Goal: Transaction & Acquisition: Purchase product/service

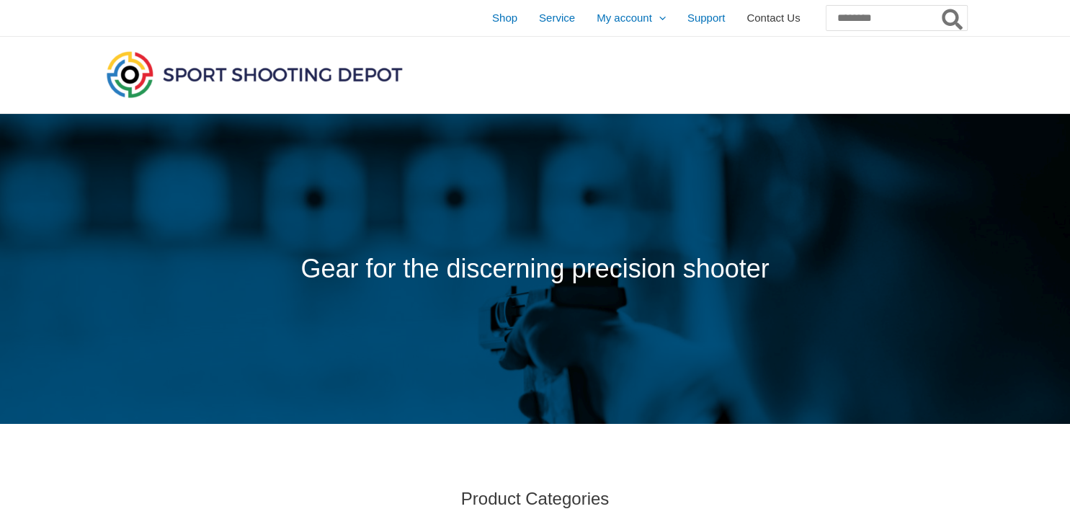
click at [747, 19] on span "Contact Us" at bounding box center [773, 18] width 53 height 36
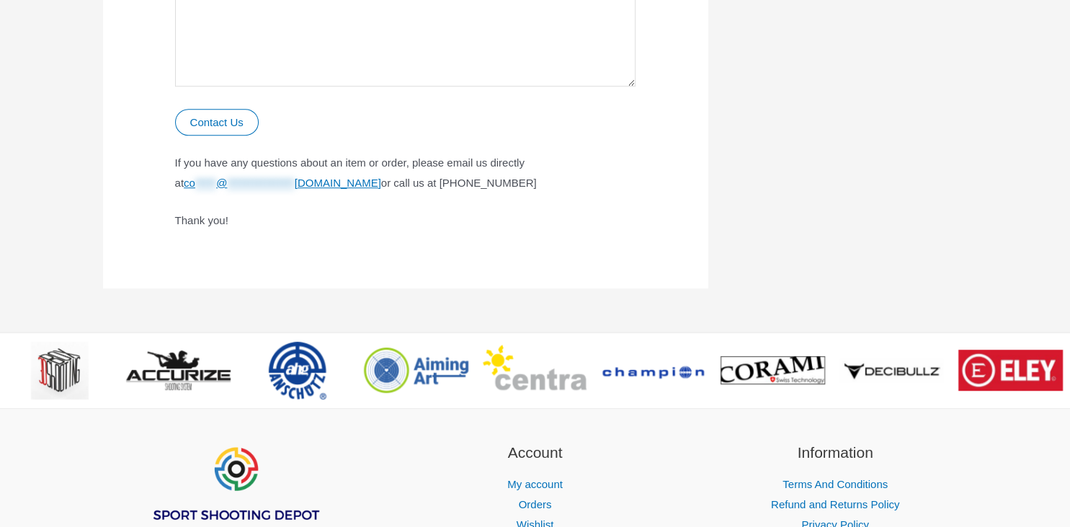
scroll to position [1067, 0]
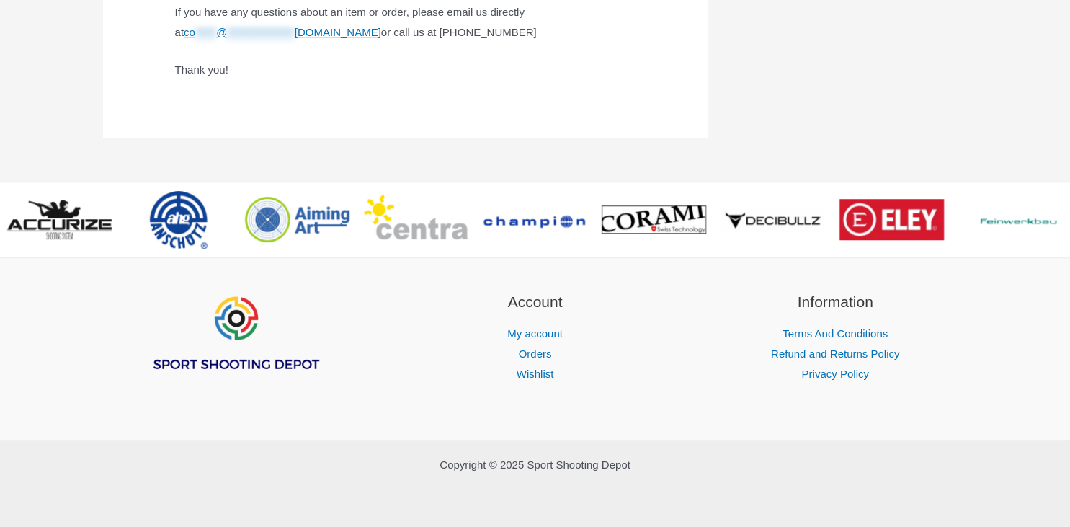
click at [229, 321] on img "Footer Widget 1" at bounding box center [234, 333] width 173 height 86
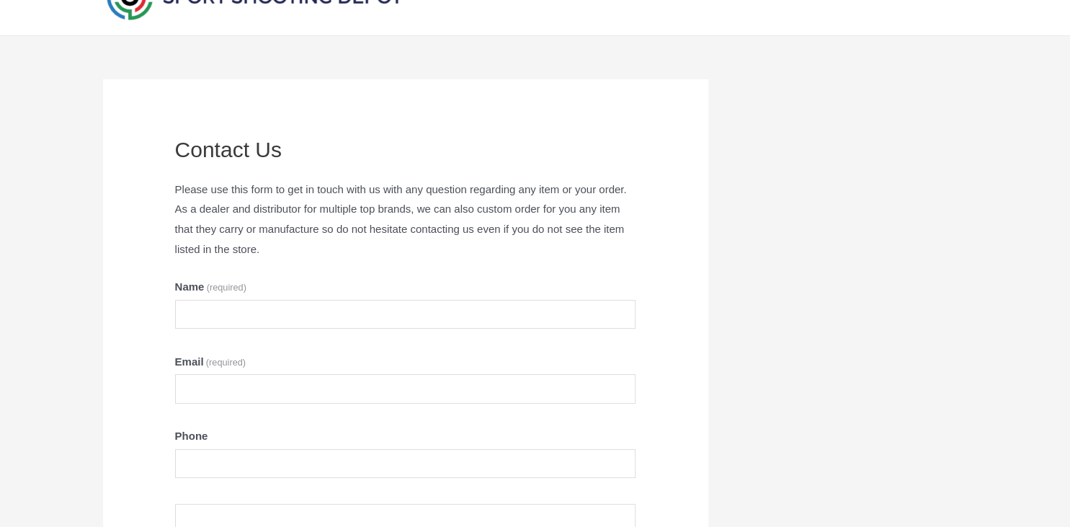
scroll to position [0, 0]
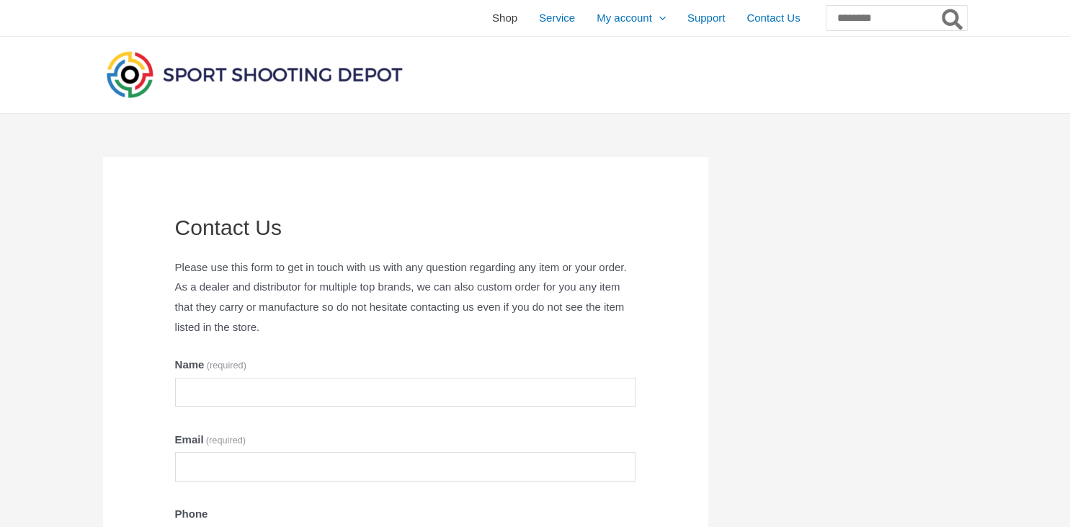
click at [492, 16] on span "Shop" at bounding box center [504, 18] width 25 height 36
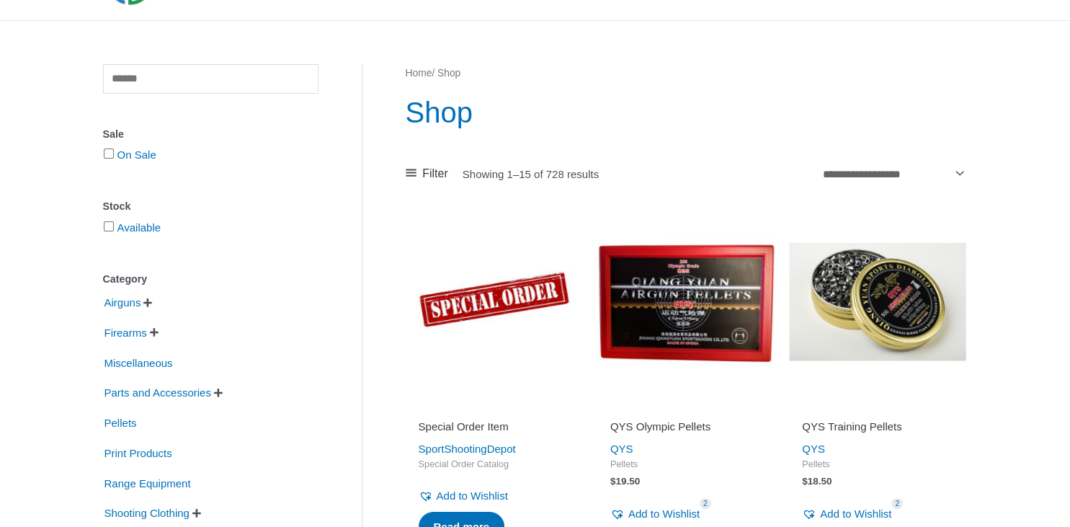
scroll to position [228, 0]
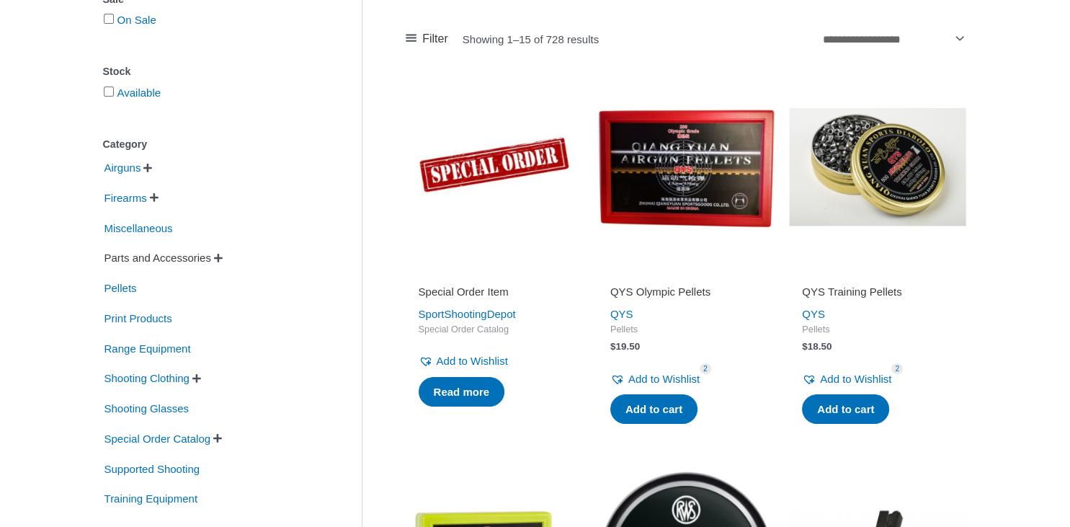
click at [169, 260] on span "Parts and Accessories" at bounding box center [158, 258] width 110 height 25
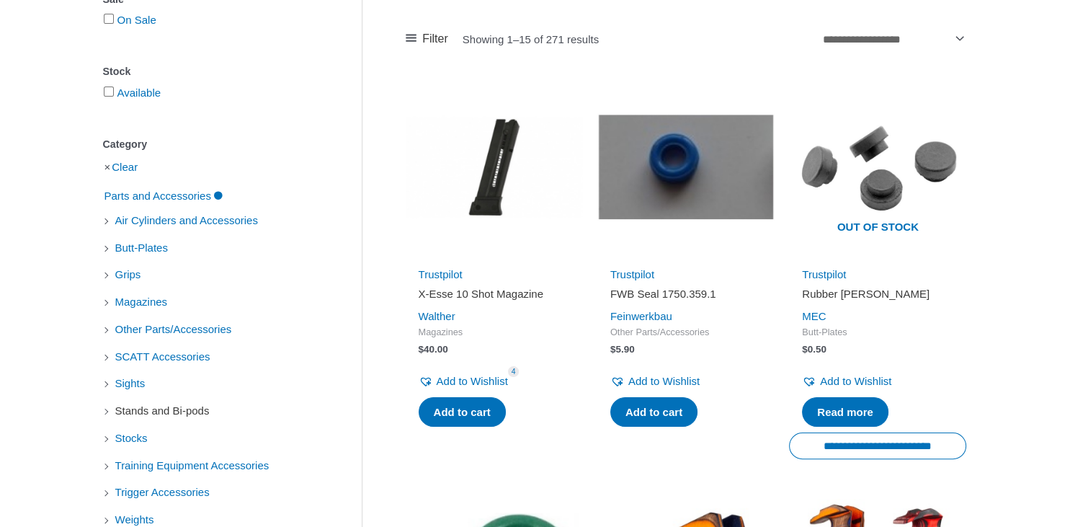
click at [130, 411] on span "Stands and Bi-pods" at bounding box center [162, 411] width 97 height 25
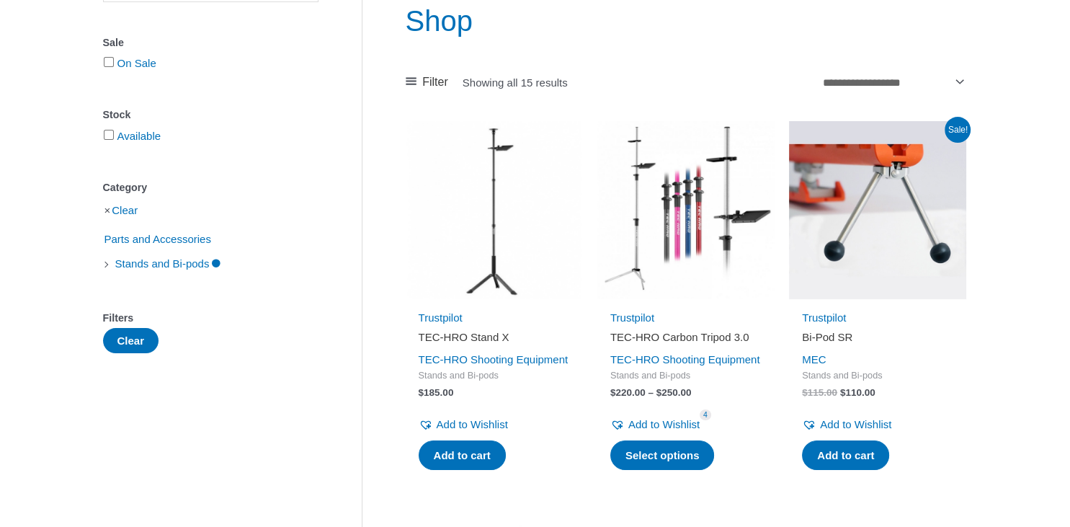
scroll to position [152, 0]
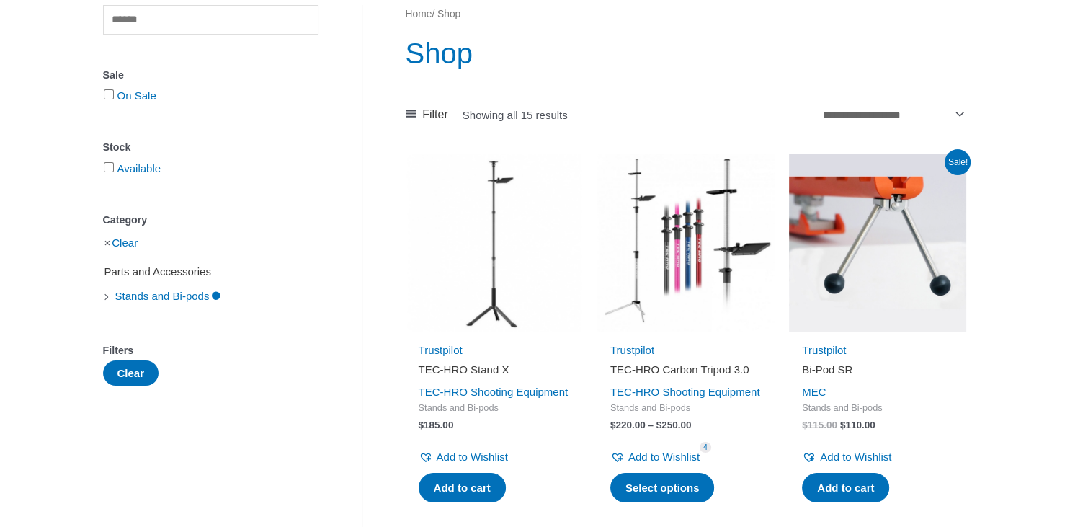
click at [120, 276] on span "Parts and Accessories" at bounding box center [158, 271] width 110 height 25
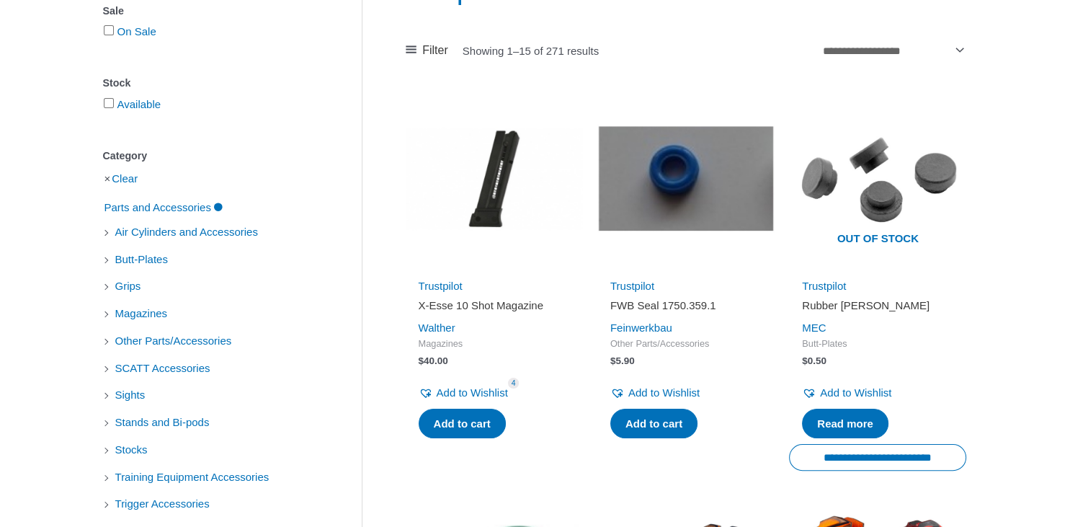
scroll to position [304, 0]
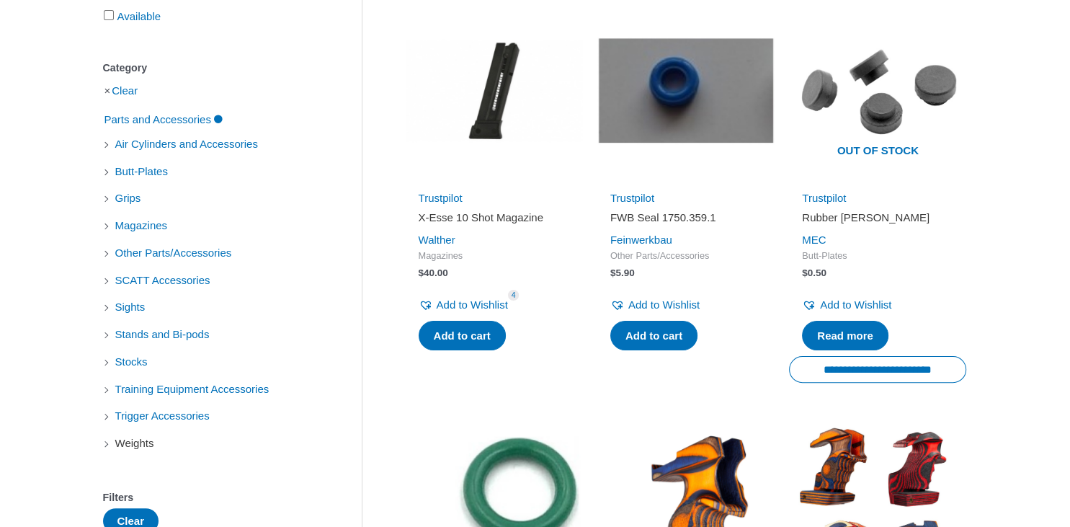
click at [131, 441] on span "Weights" at bounding box center [135, 443] width 42 height 25
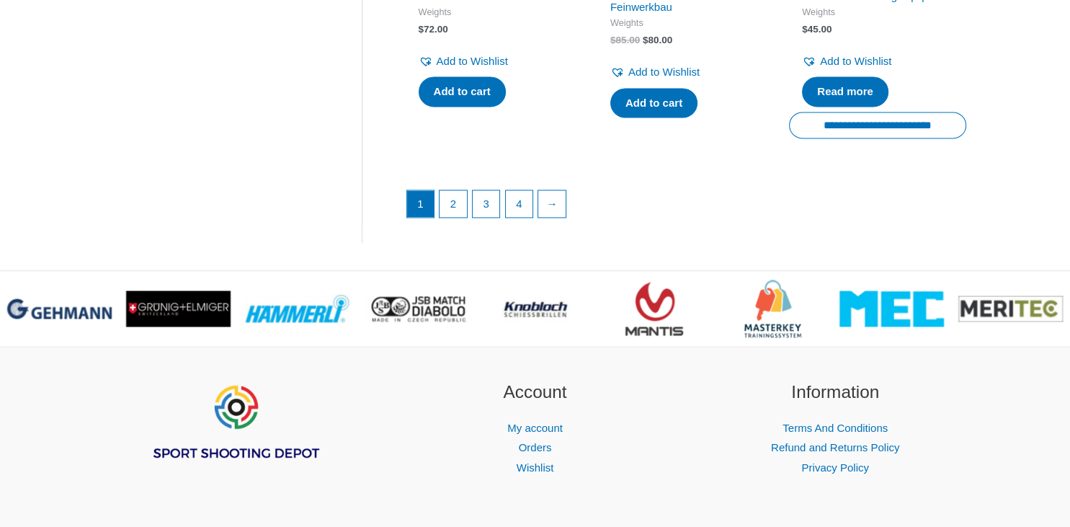
scroll to position [2207, 0]
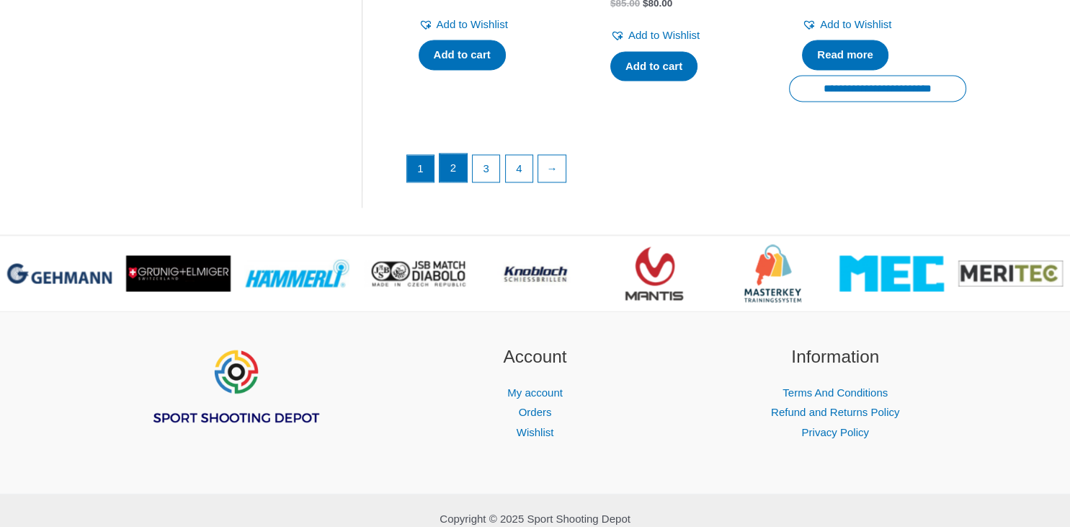
click at [453, 182] on link "2" at bounding box center [453, 167] width 27 height 29
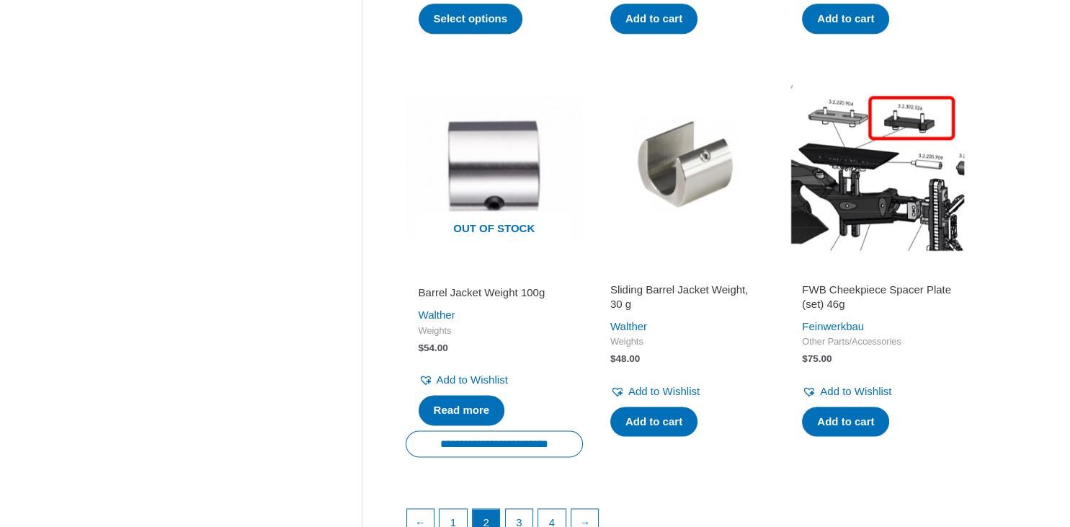
scroll to position [1902, 0]
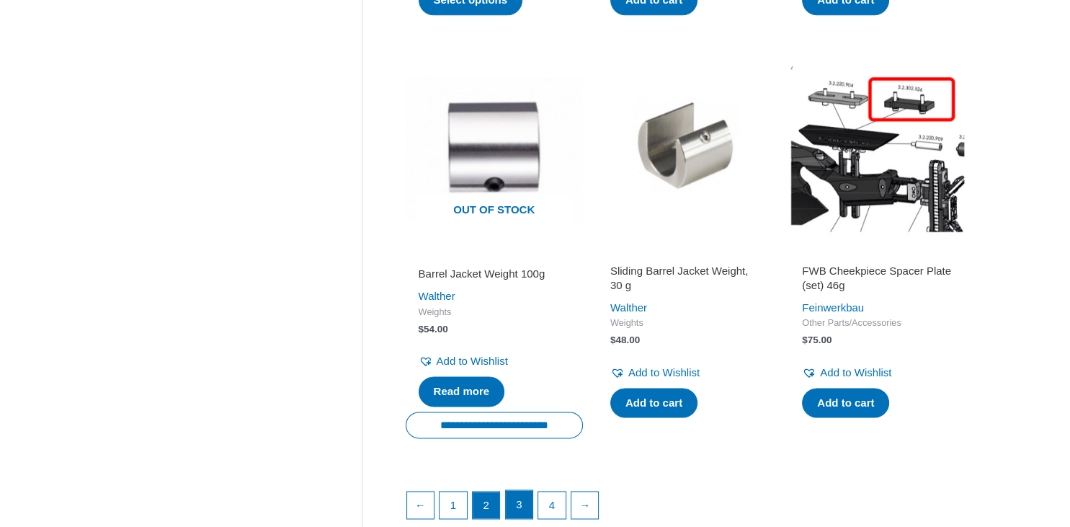
click at [520, 499] on link "3" at bounding box center [519, 504] width 27 height 29
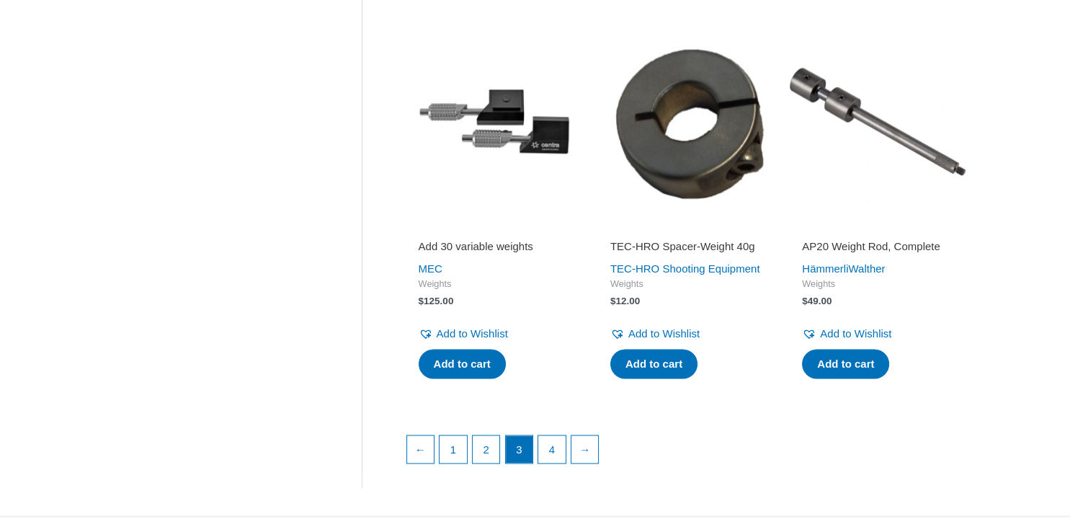
scroll to position [1902, 0]
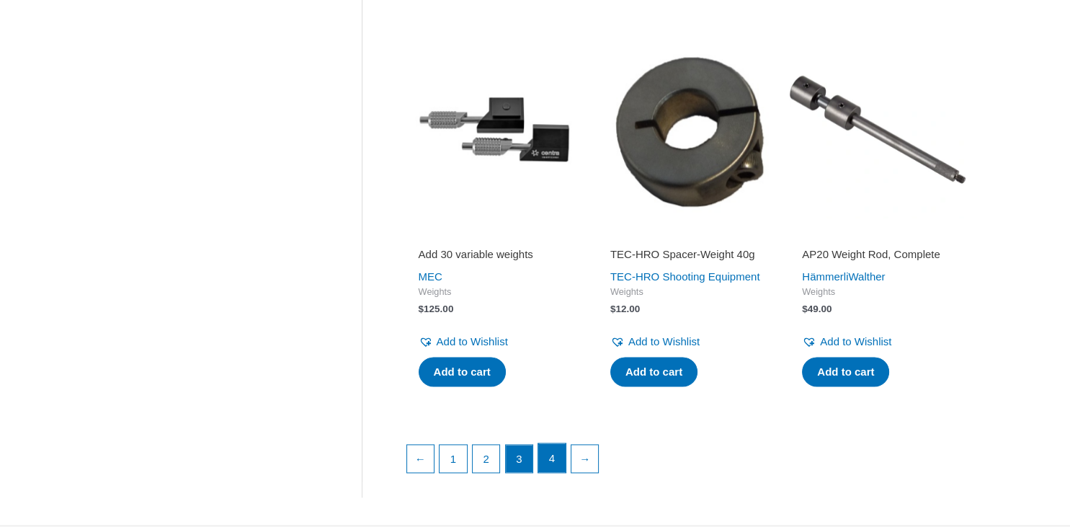
click at [549, 472] on link "4" at bounding box center [551, 457] width 27 height 29
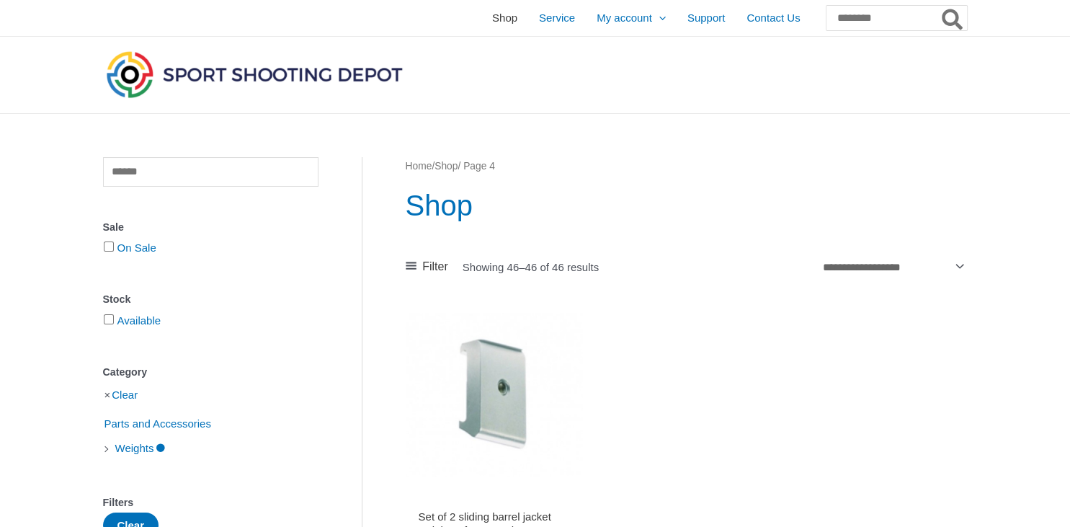
click at [492, 19] on span "Shop" at bounding box center [504, 18] width 25 height 36
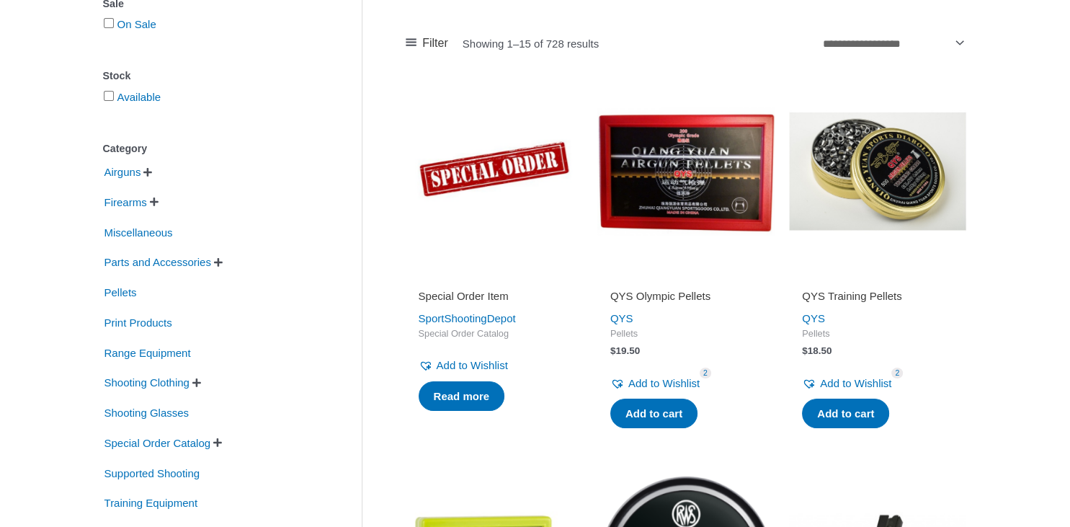
scroll to position [228, 0]
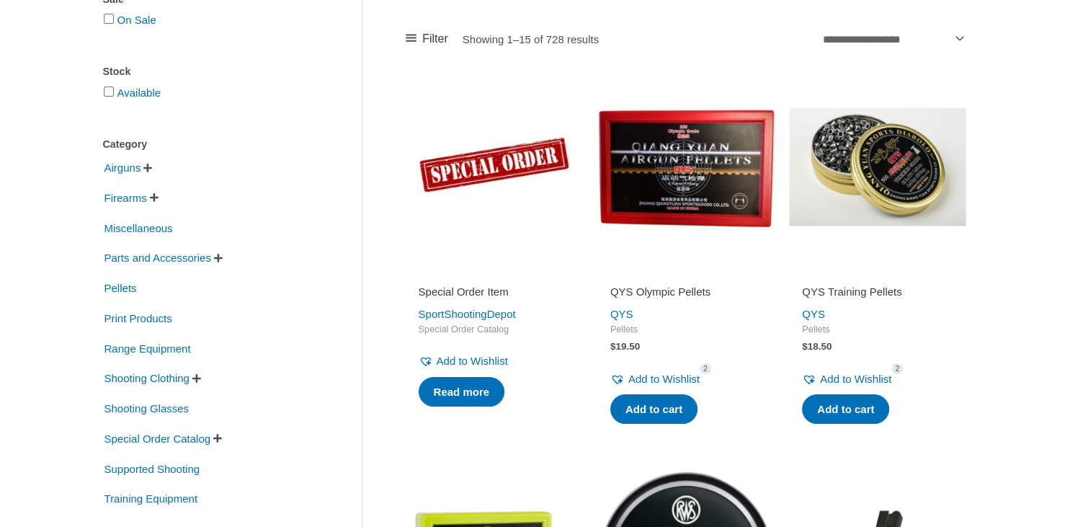
click at [223, 255] on span "" at bounding box center [218, 258] width 9 height 10
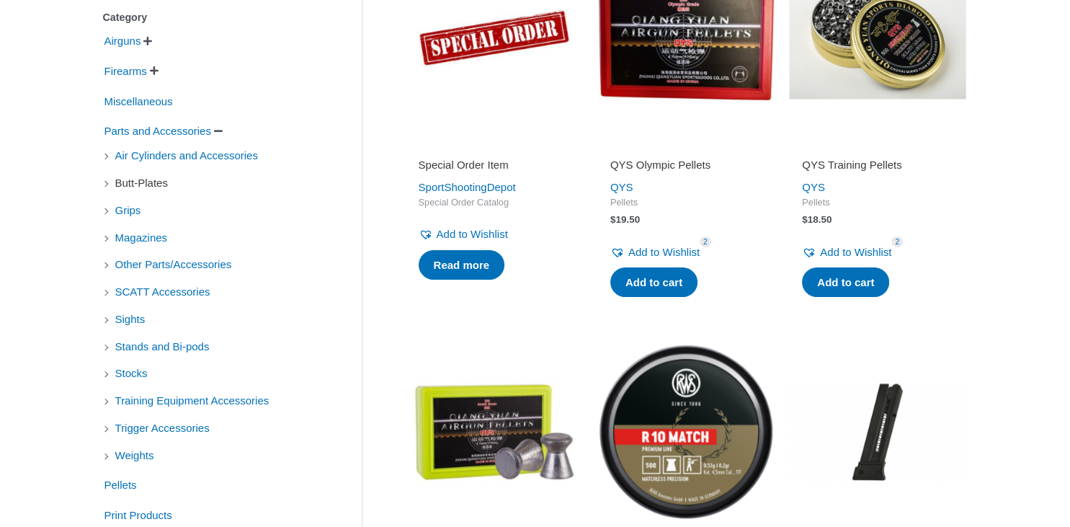
scroll to position [380, 0]
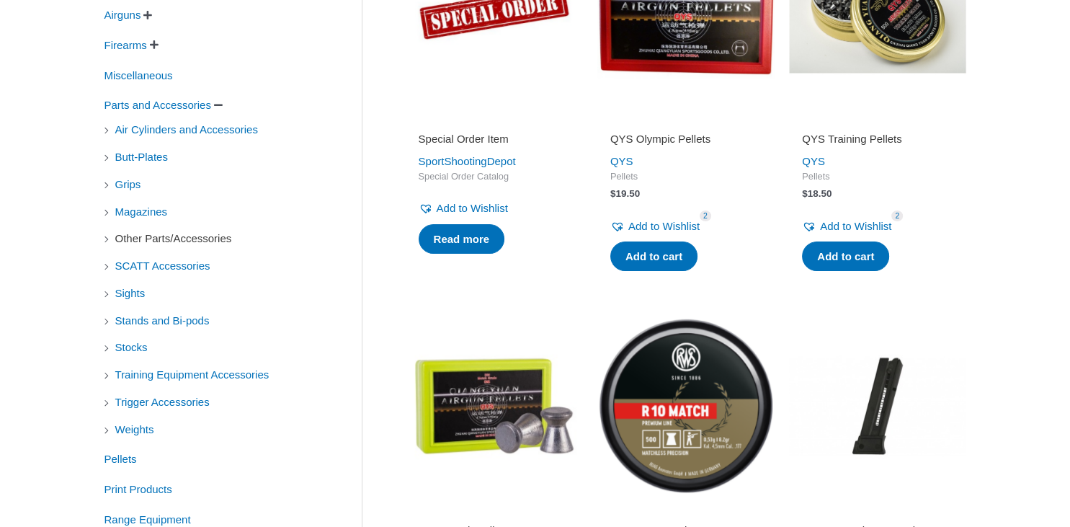
click at [160, 238] on span "Other Parts/Accessories" at bounding box center [174, 238] width 120 height 25
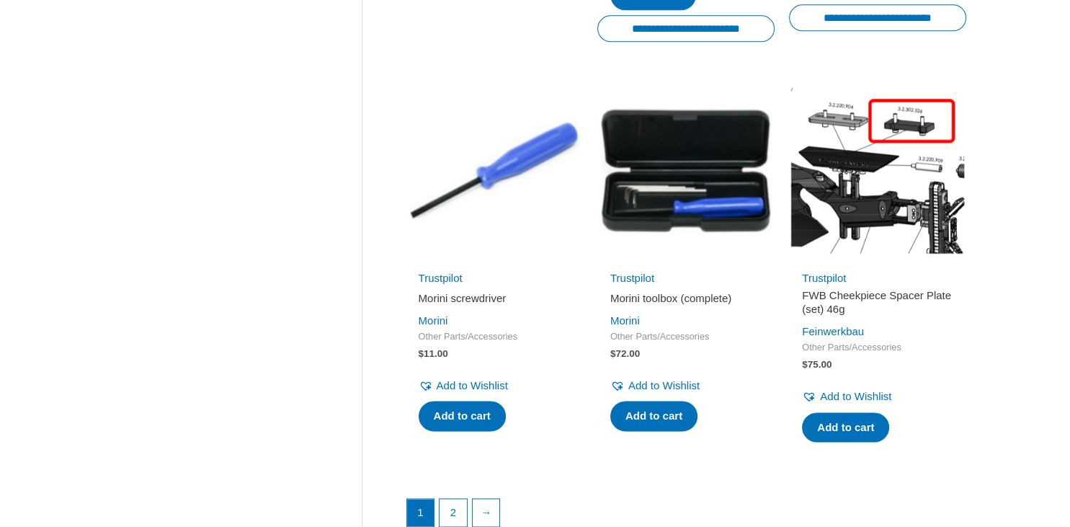
scroll to position [1902, 0]
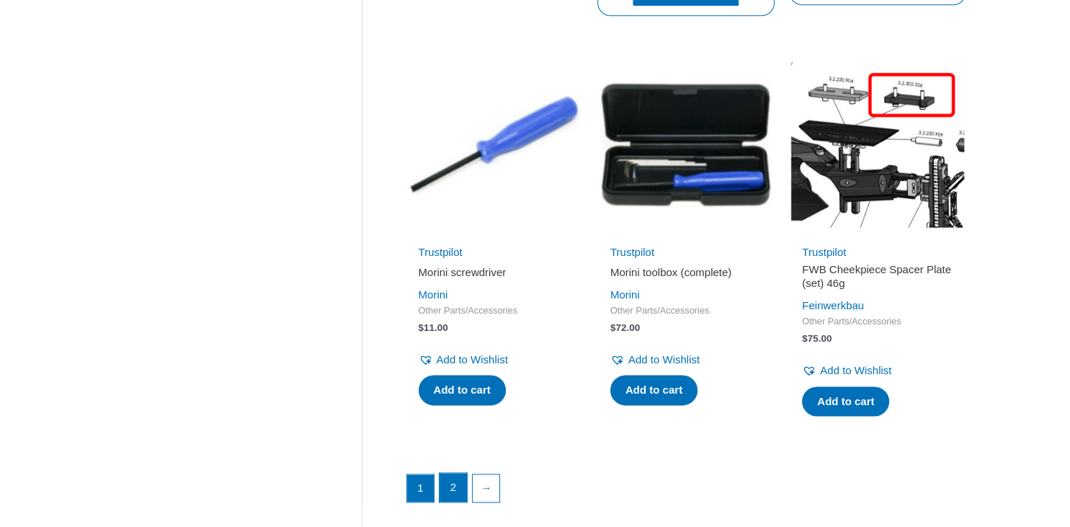
click at [448, 493] on link "2" at bounding box center [453, 487] width 27 height 29
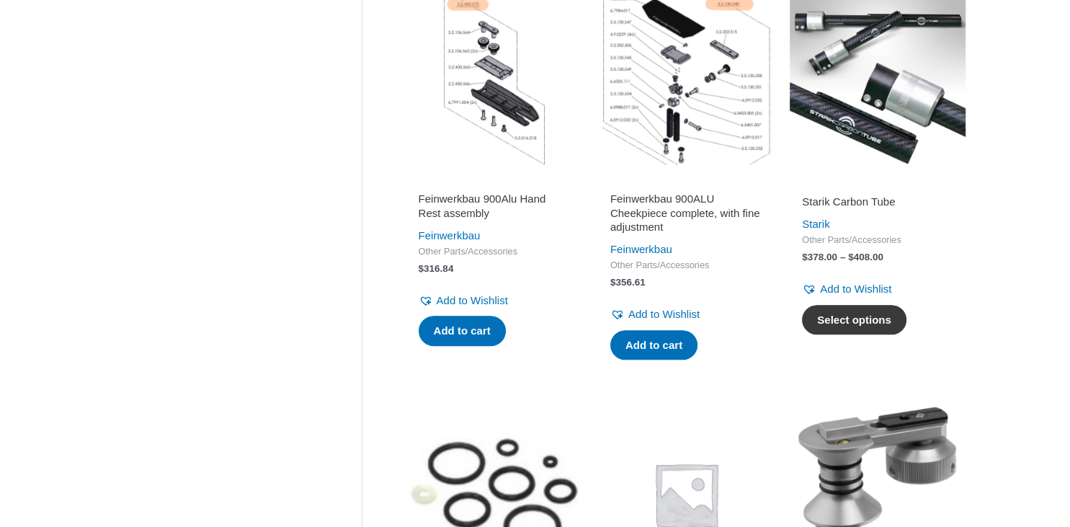
scroll to position [685, 0]
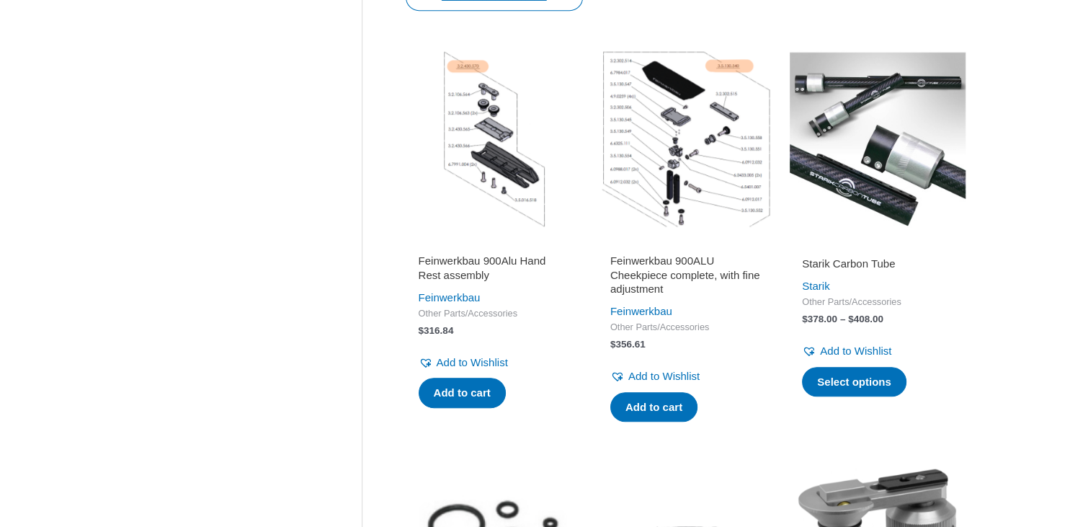
click at [899, 133] on img at bounding box center [877, 138] width 177 height 177
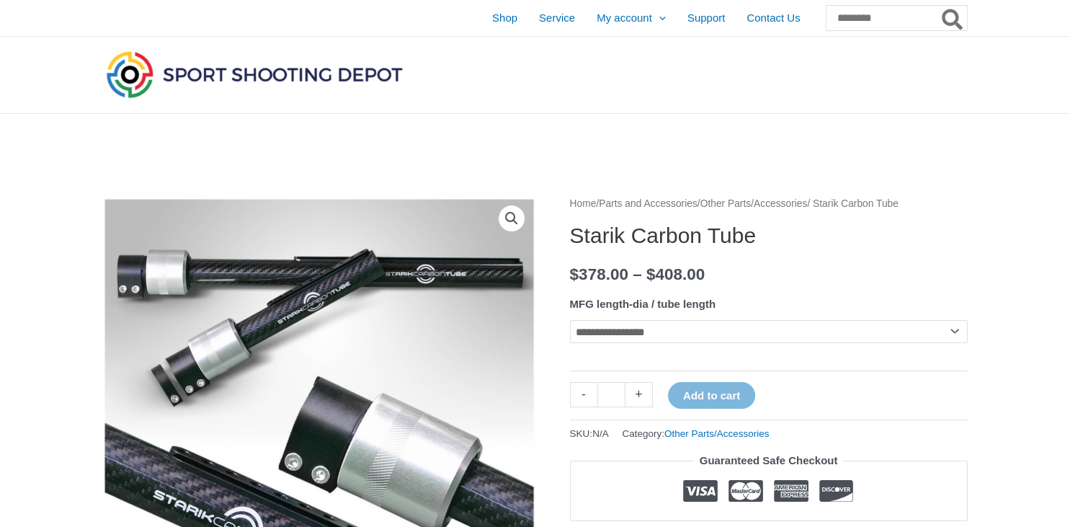
click at [570, 320] on select "**********" at bounding box center [769, 331] width 398 height 23
select select "**********"
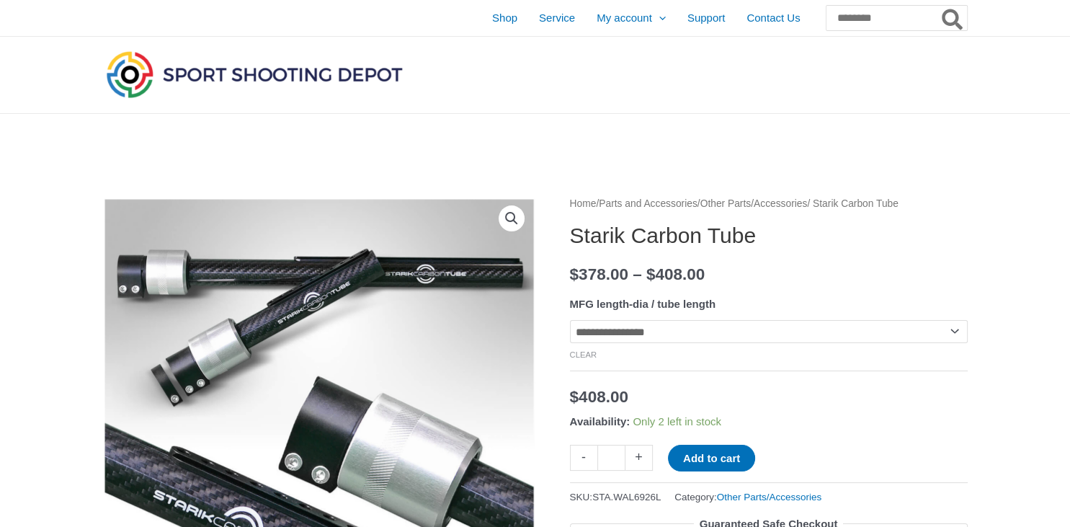
click at [570, 320] on select "**********" at bounding box center [769, 331] width 398 height 23
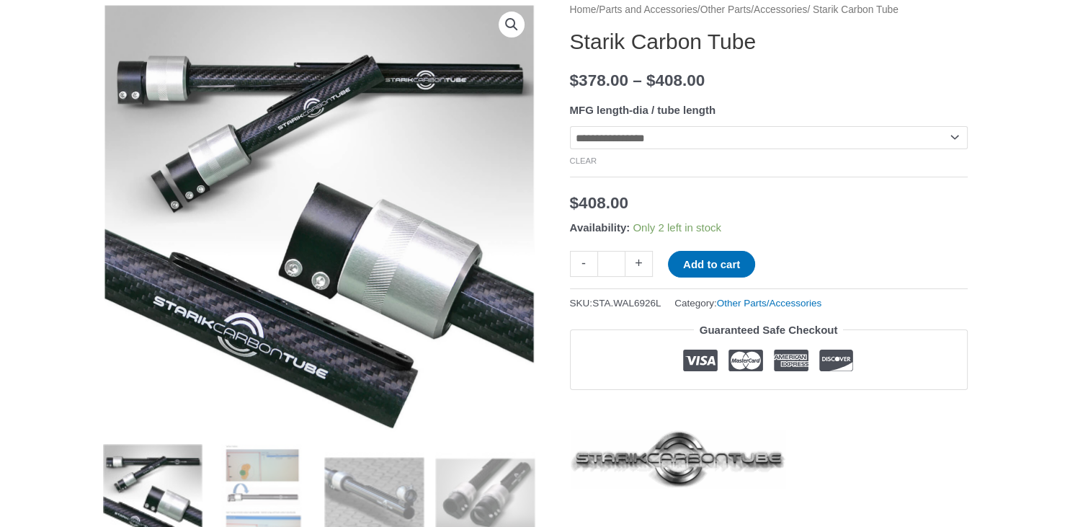
scroll to position [304, 0]
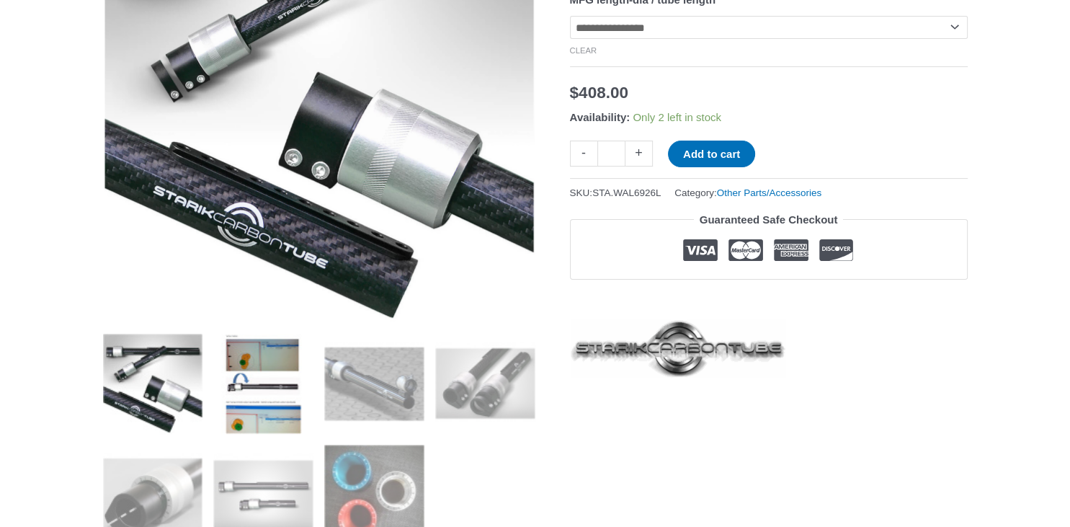
click at [287, 370] on img at bounding box center [263, 384] width 100 height 100
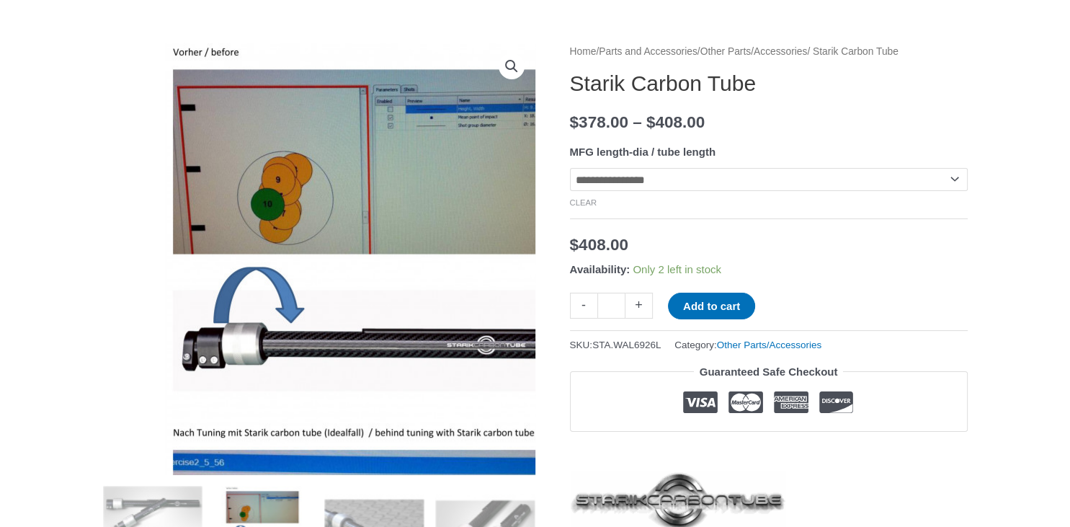
scroll to position [228, 0]
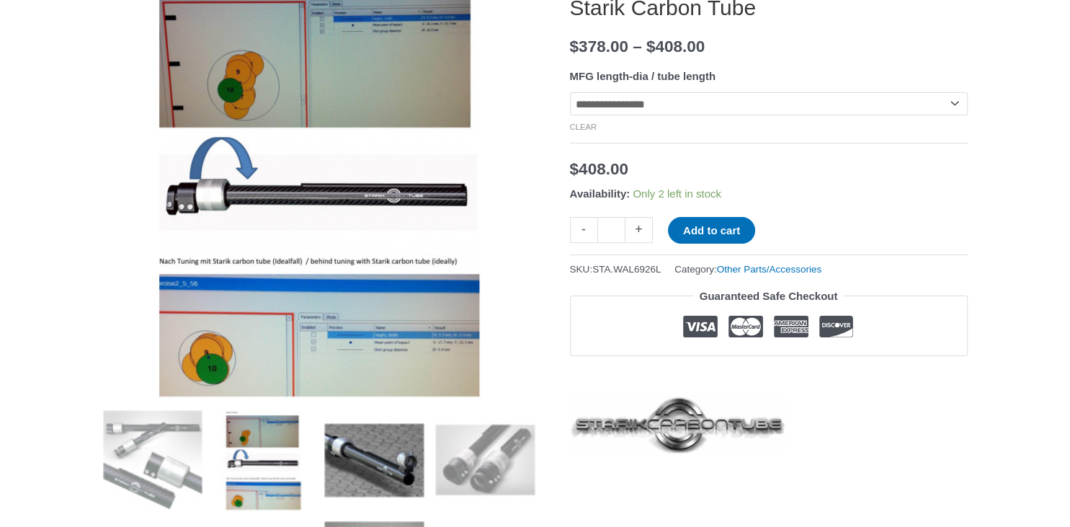
click at [371, 444] on img at bounding box center [374, 460] width 100 height 100
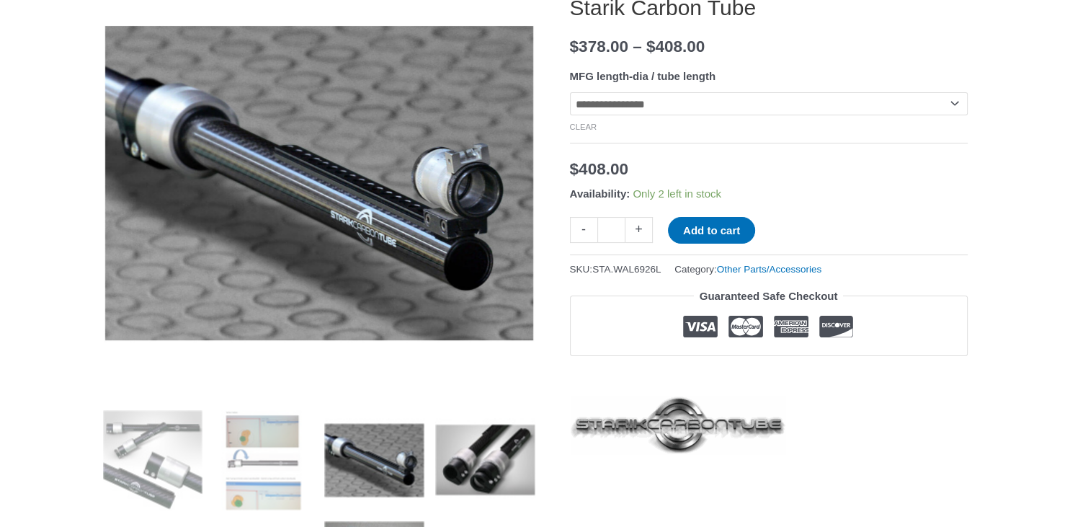
click at [482, 456] on img at bounding box center [485, 460] width 100 height 100
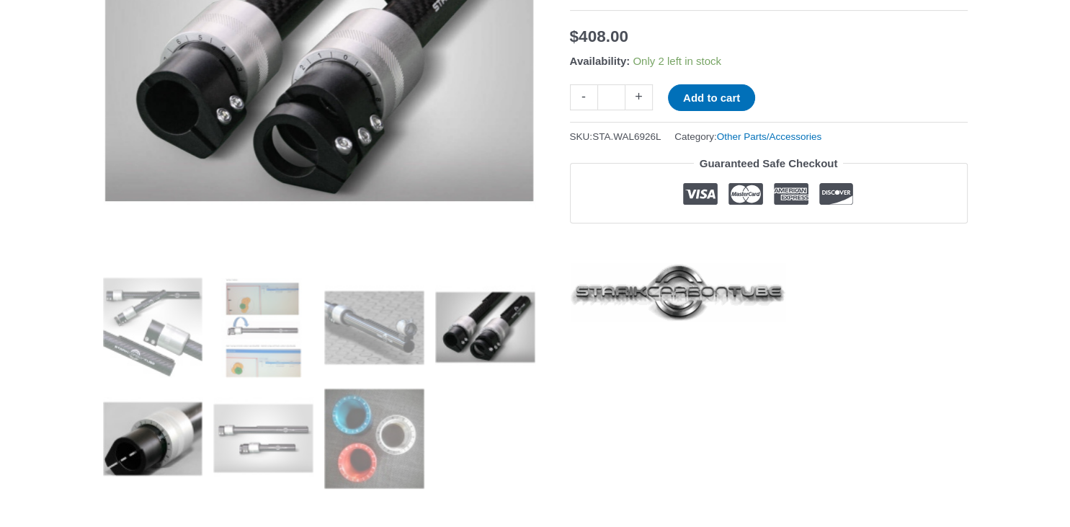
scroll to position [380, 0]
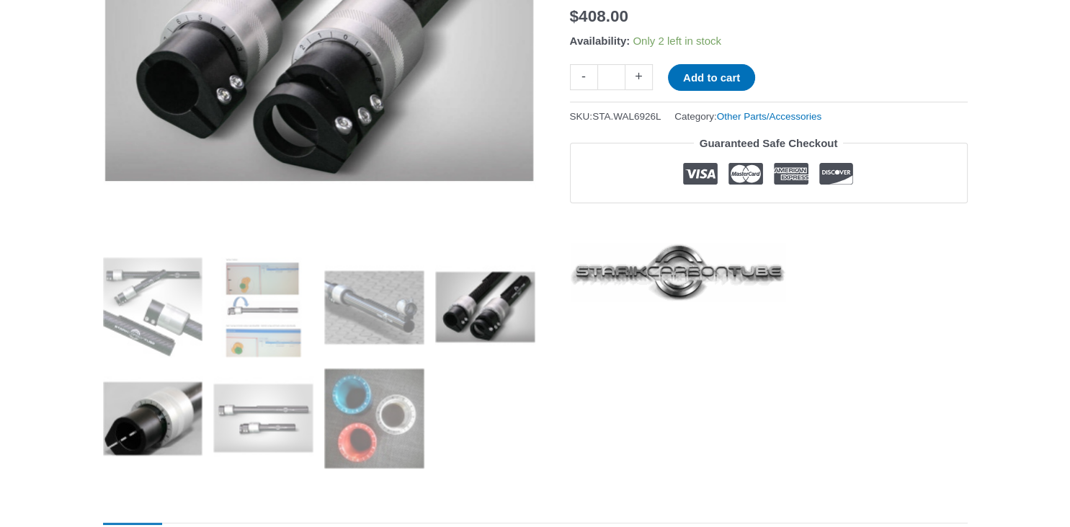
click at [151, 428] on img at bounding box center [153, 418] width 100 height 100
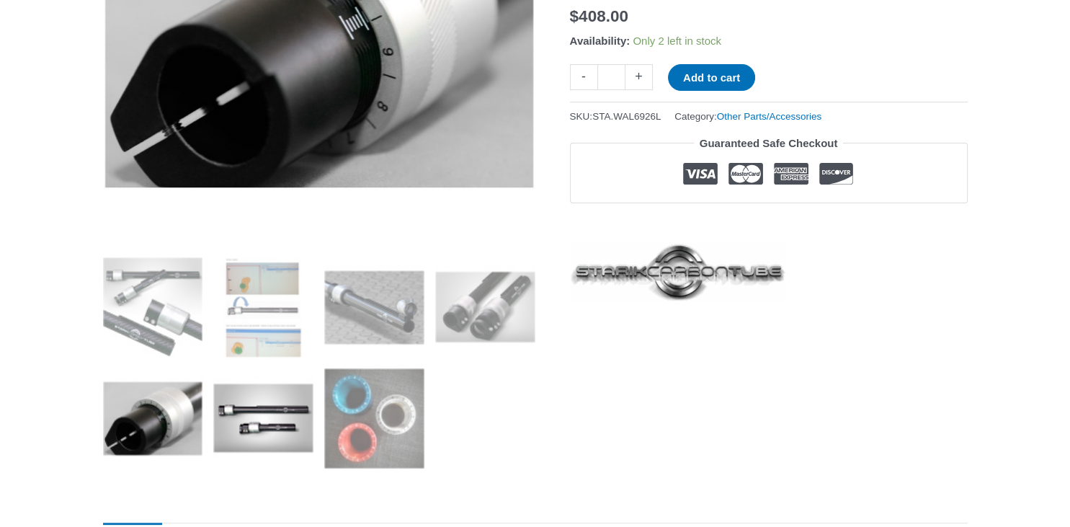
click at [263, 407] on img at bounding box center [263, 418] width 100 height 100
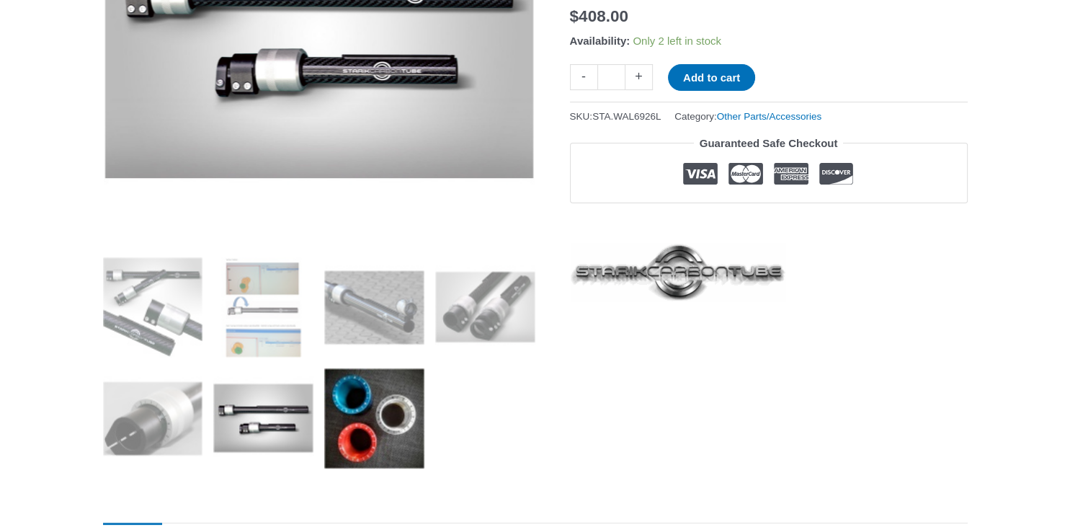
click at [369, 434] on img at bounding box center [374, 418] width 100 height 100
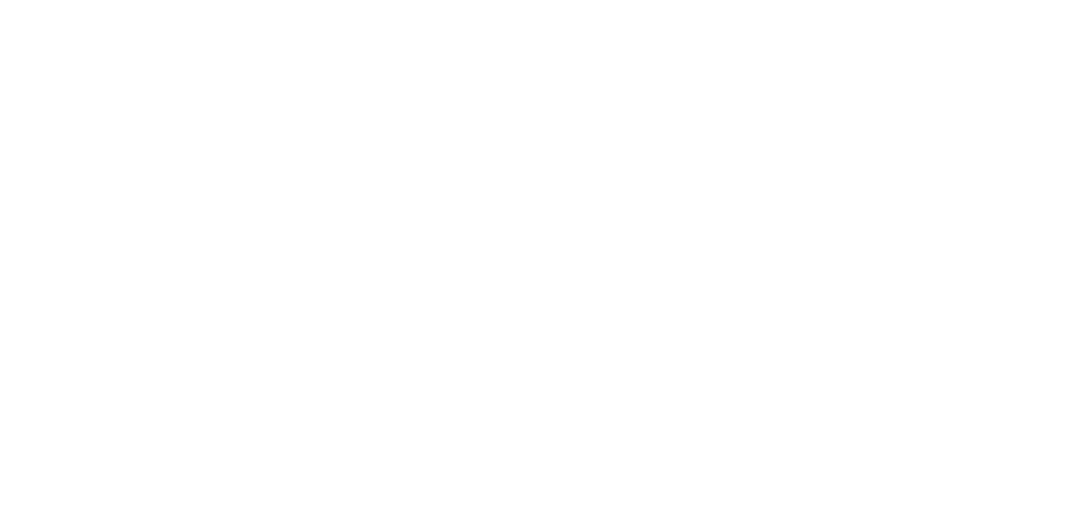
scroll to position [1674, 0]
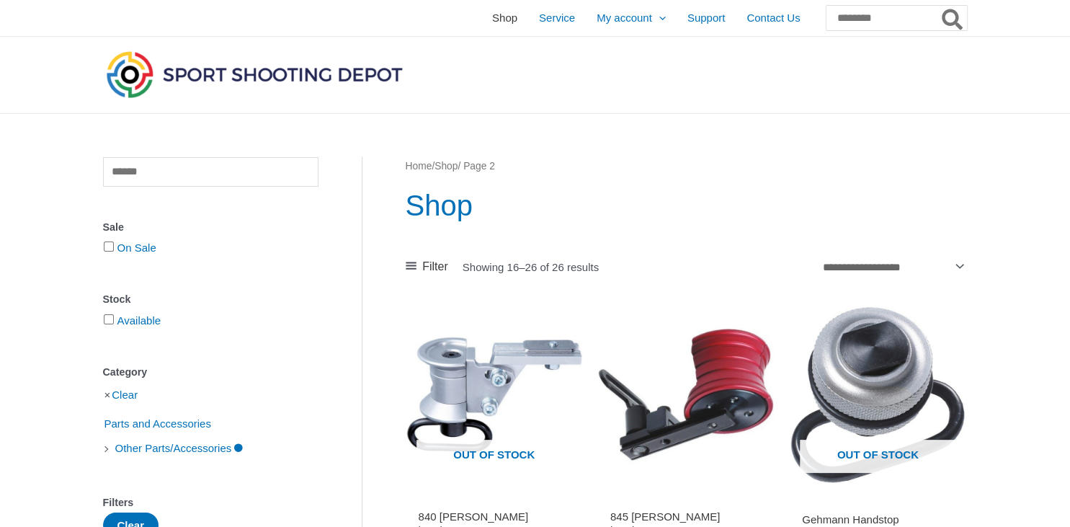
click at [492, 19] on span "Shop" at bounding box center [504, 18] width 25 height 36
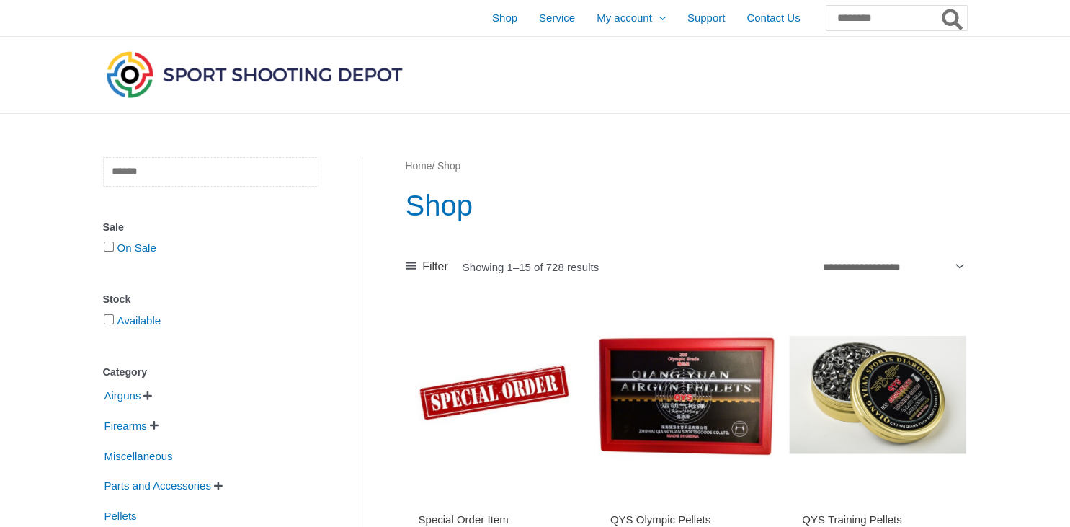
click at [163, 175] on input "text" at bounding box center [210, 172] width 215 height 30
type input "**********"
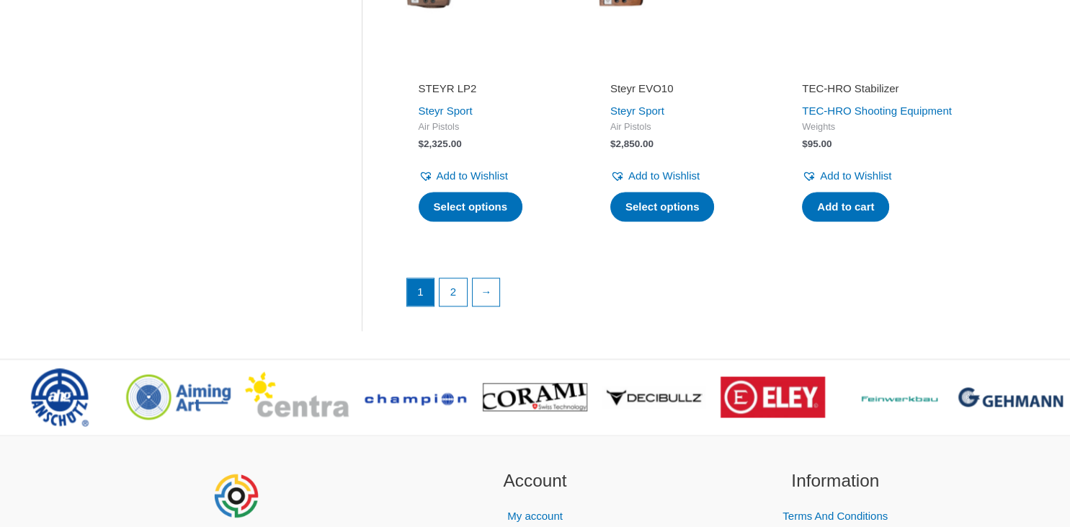
scroll to position [2130, 0]
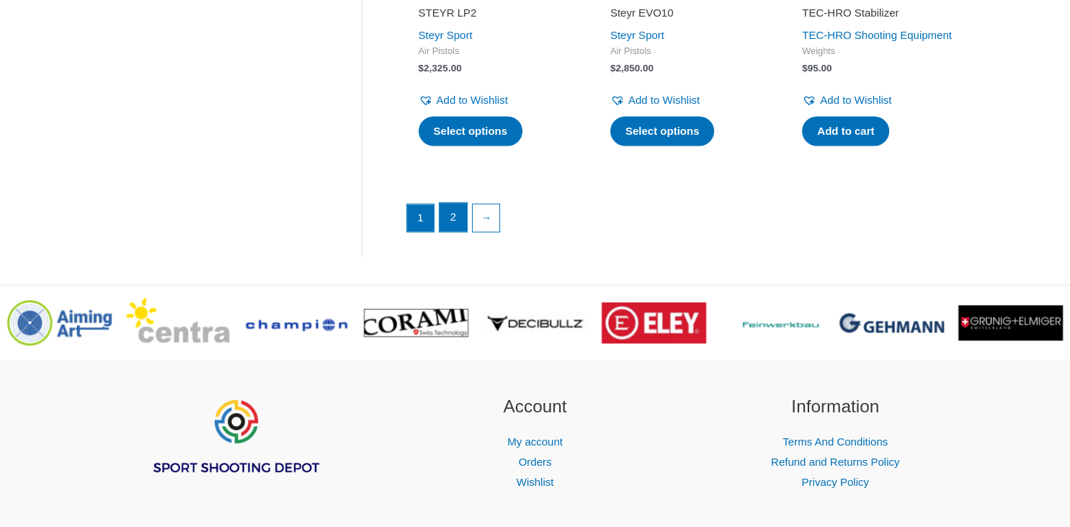
click at [466, 231] on link "2" at bounding box center [453, 216] width 27 height 29
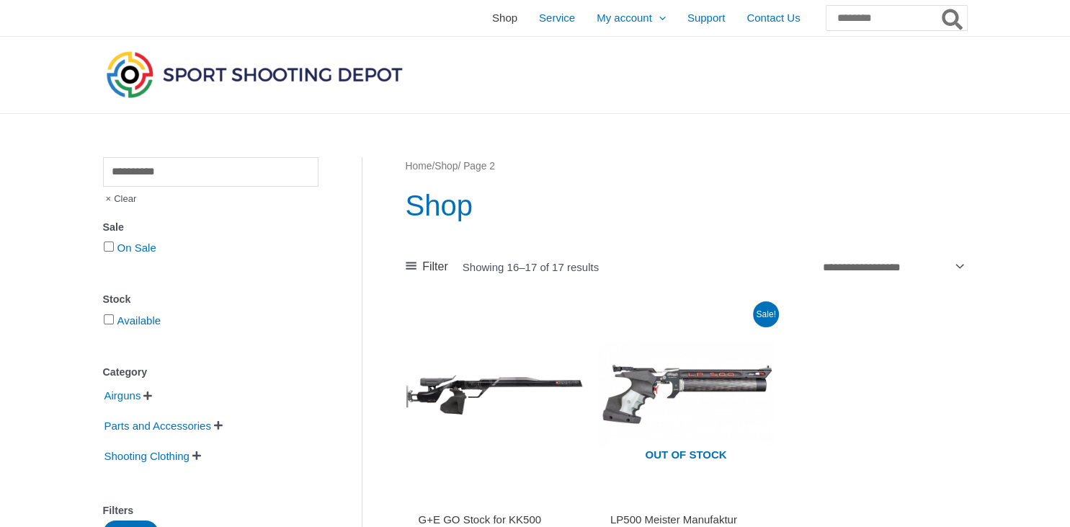
click at [492, 18] on span "Shop" at bounding box center [504, 18] width 25 height 36
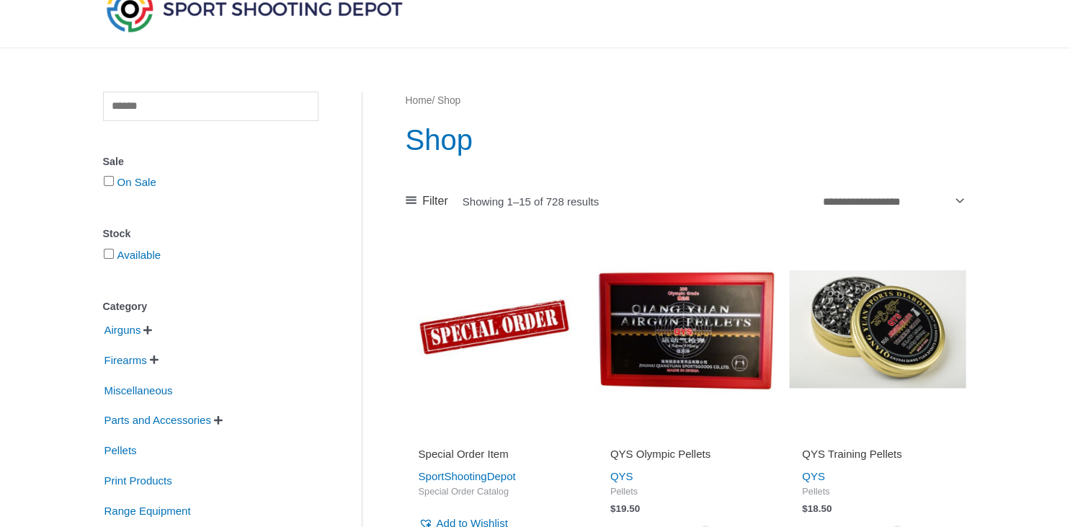
scroll to position [228, 0]
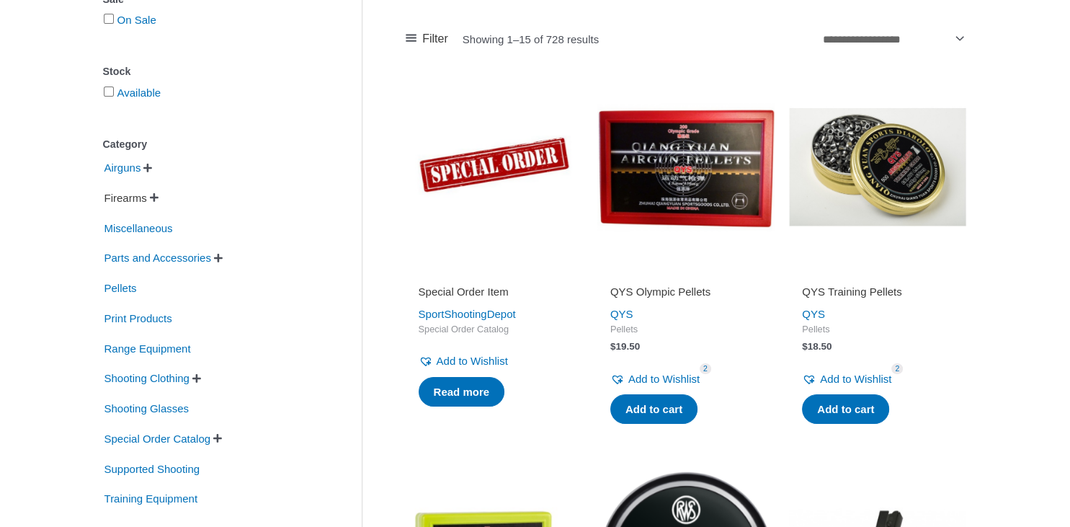
click at [148, 197] on span "Firearms" at bounding box center [125, 198] width 45 height 25
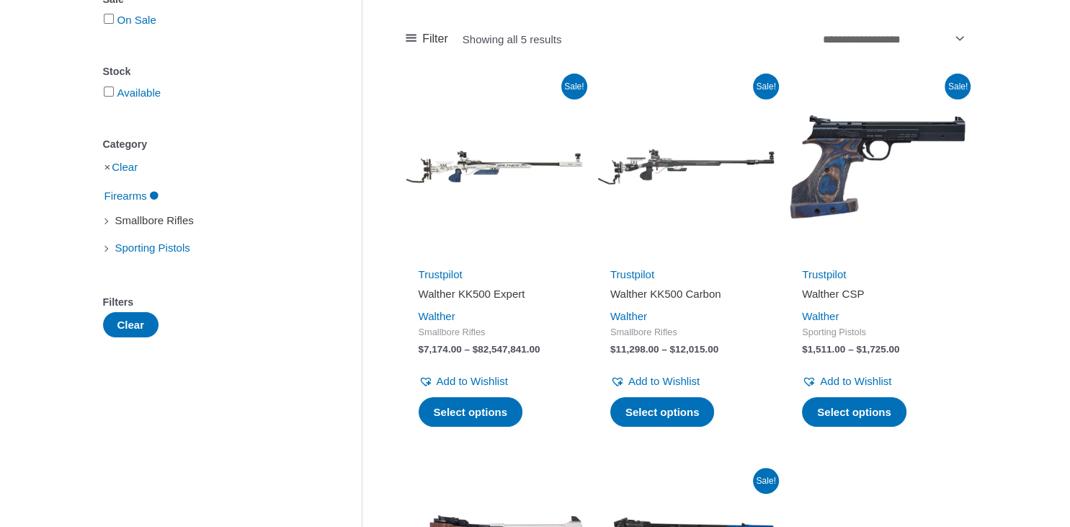
click at [140, 223] on span "Smallbore Rifles" at bounding box center [154, 220] width 81 height 25
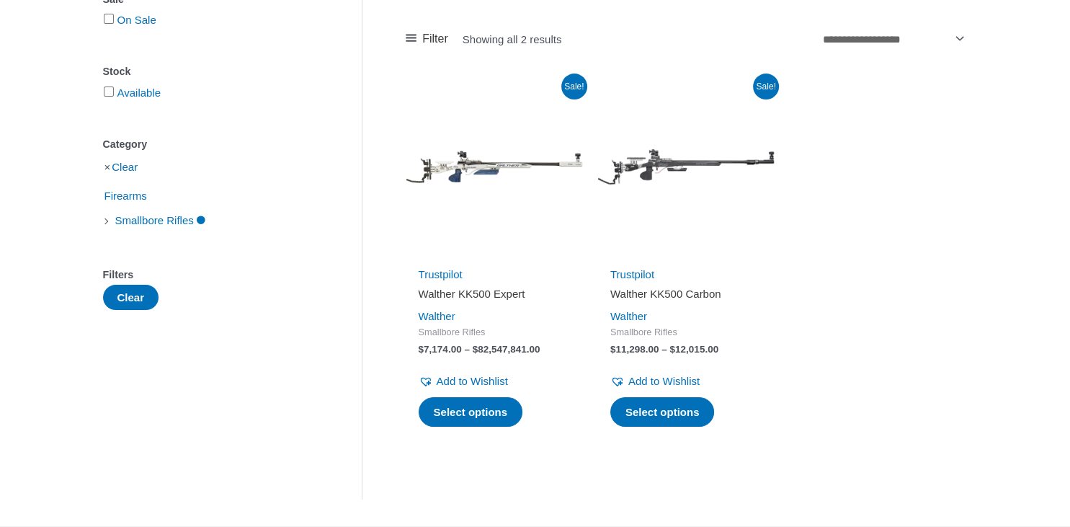
click at [478, 291] on h2 "Walther KK500 Expert" at bounding box center [494, 294] width 151 height 14
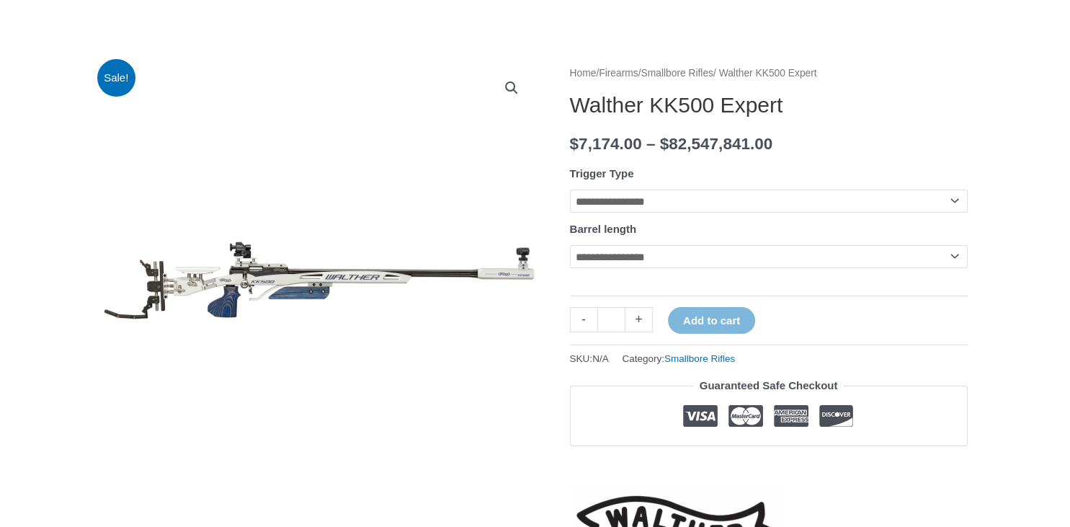
scroll to position [152, 0]
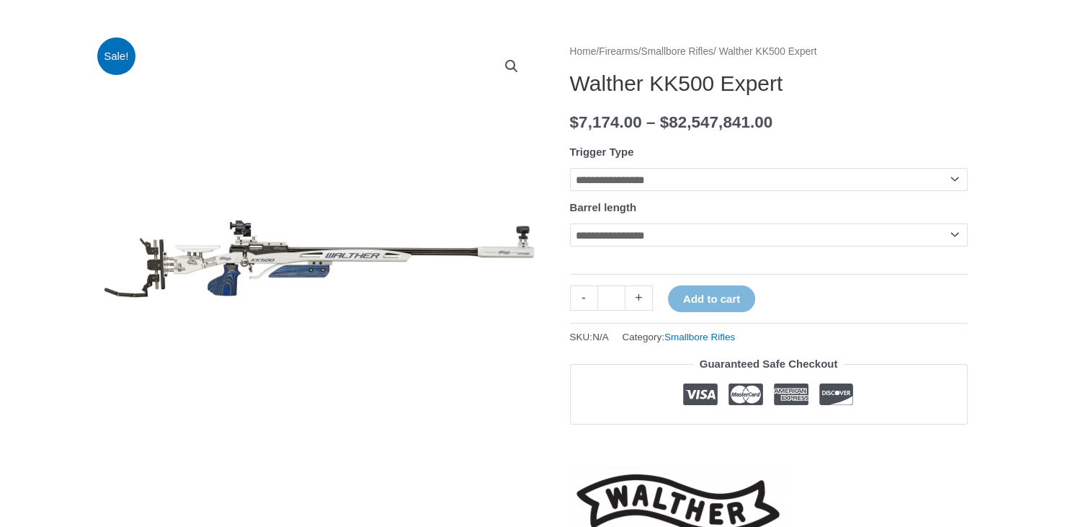
click at [570, 168] on select "**********" at bounding box center [769, 179] width 398 height 23
select select "**********"
click at [570, 223] on select "**********" at bounding box center [769, 234] width 398 height 23
select select "*****"
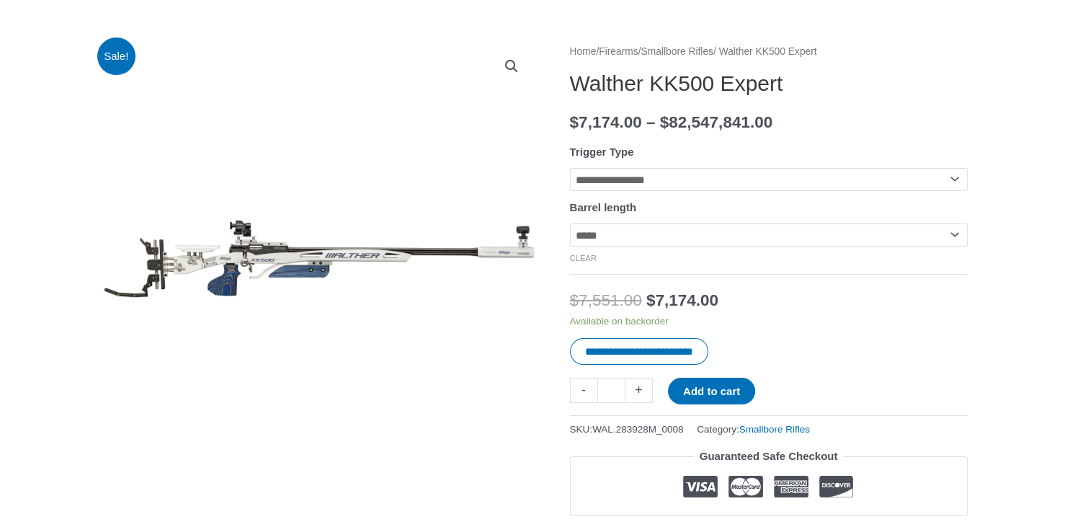
click at [713, 53] on link "Smallbore Rifles" at bounding box center [677, 51] width 72 height 11
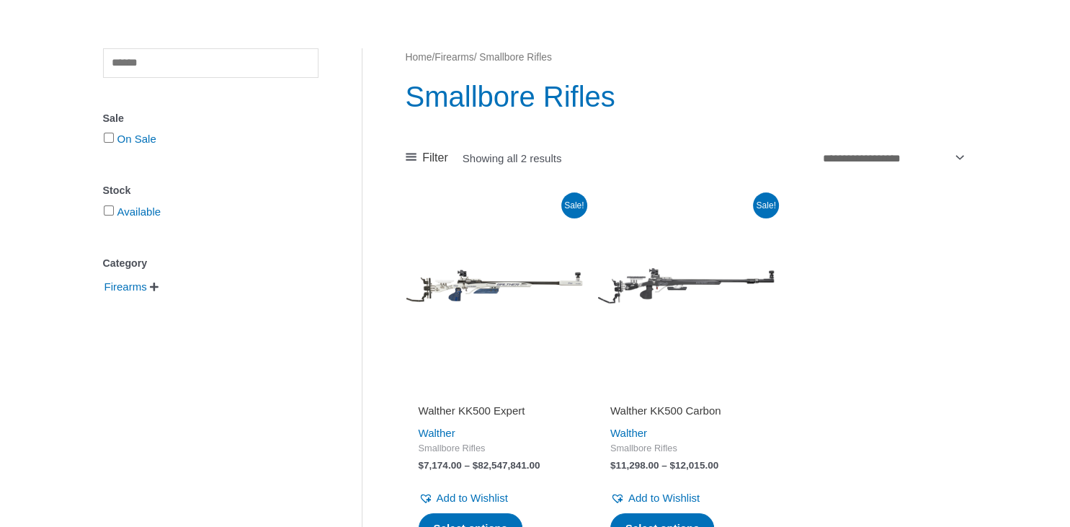
scroll to position [152, 0]
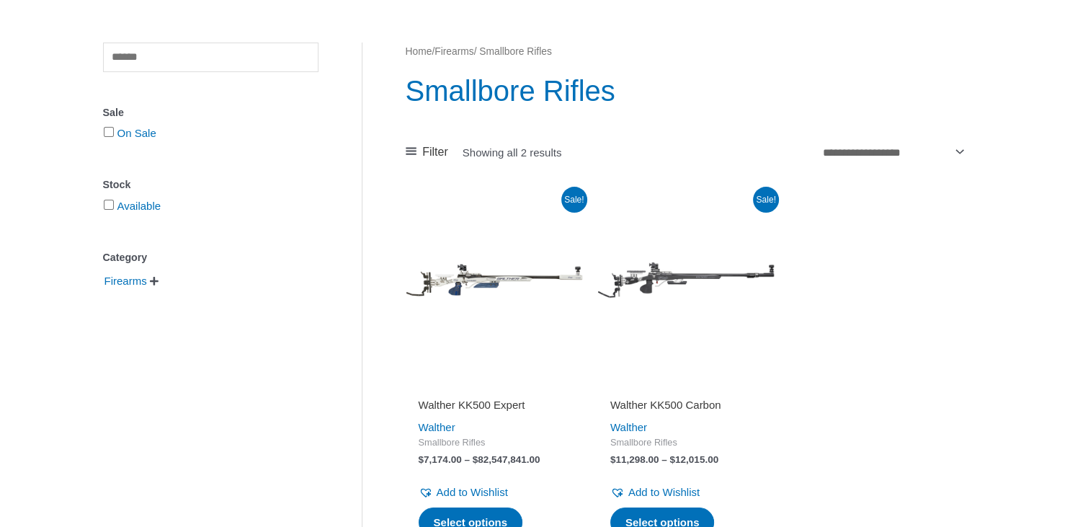
click at [667, 281] on img at bounding box center [685, 279] width 177 height 177
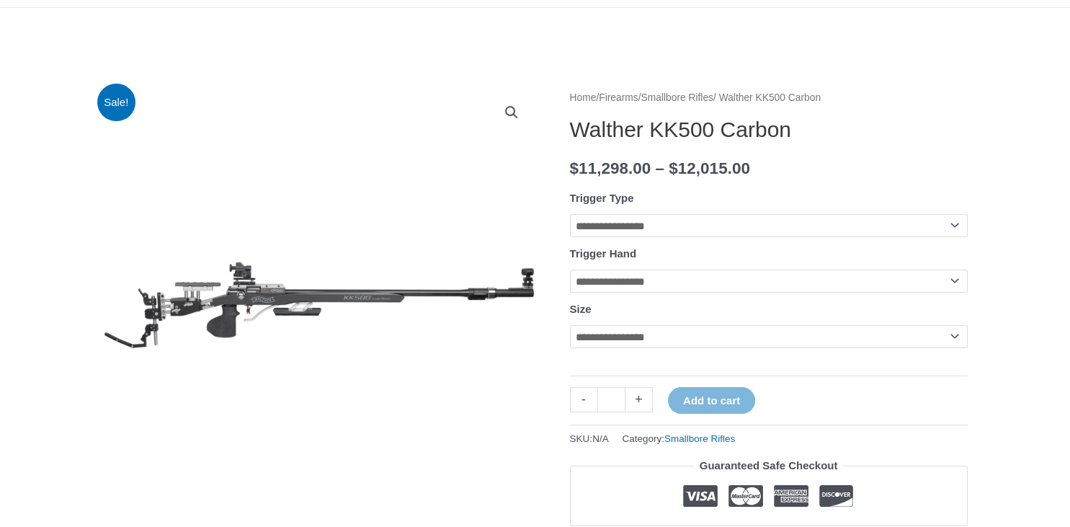
scroll to position [152, 0]
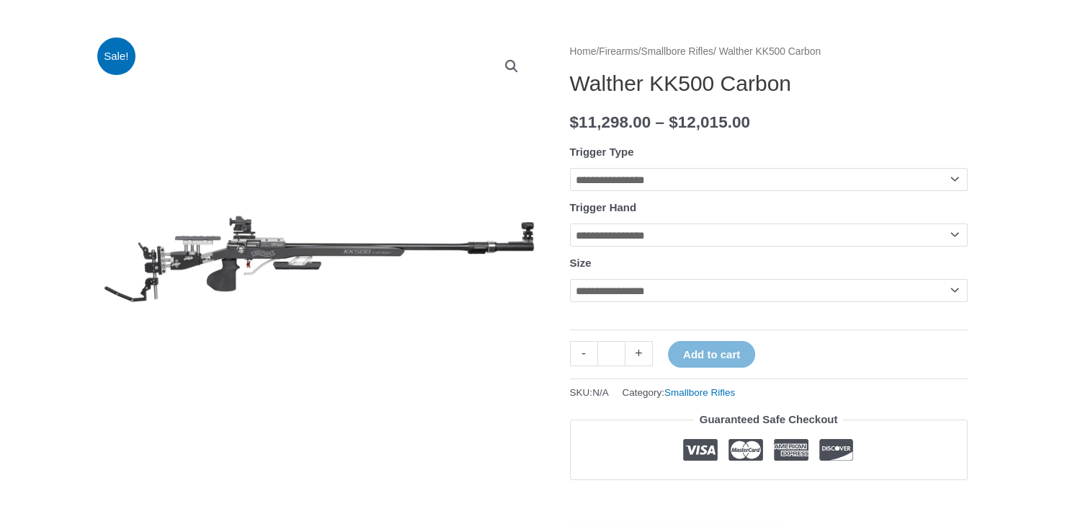
click at [570, 168] on select "**********" at bounding box center [769, 179] width 398 height 23
select select "**********"
click at [570, 223] on select "**********" at bounding box center [769, 234] width 398 height 23
select select "*****"
click at [570, 279] on select "**********" at bounding box center [769, 290] width 398 height 23
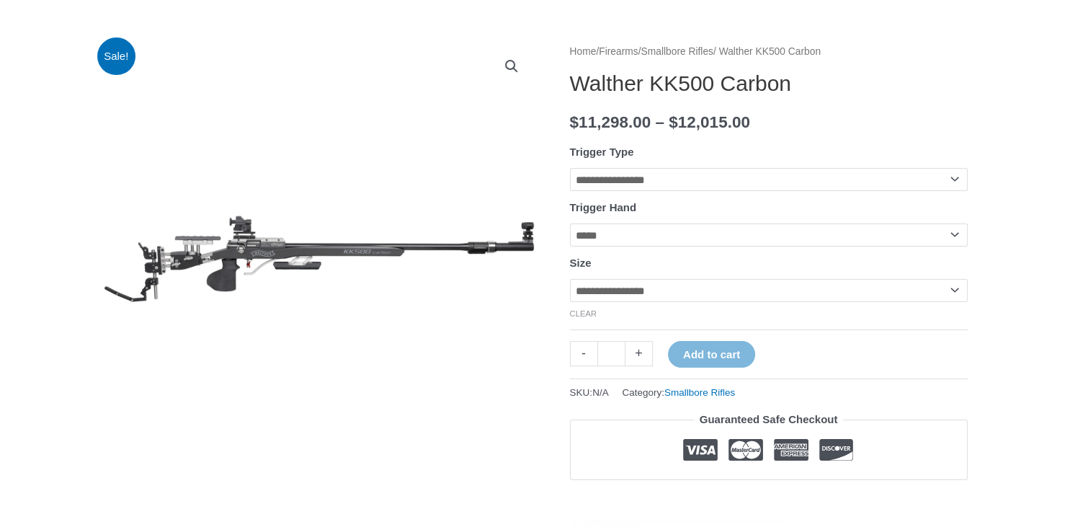
select select "*"
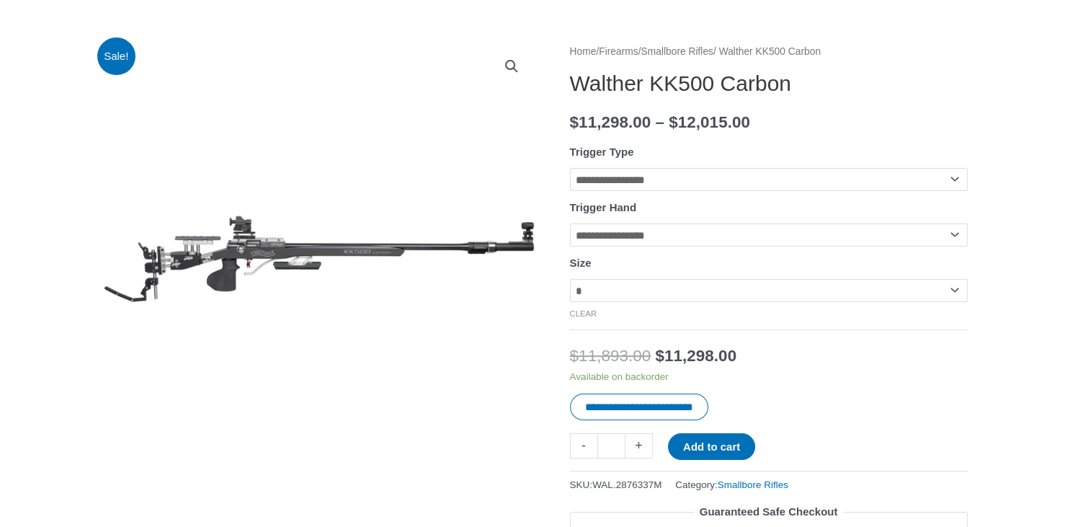
click at [570, 168] on select "**********" at bounding box center [769, 179] width 398 height 23
select select "**********"
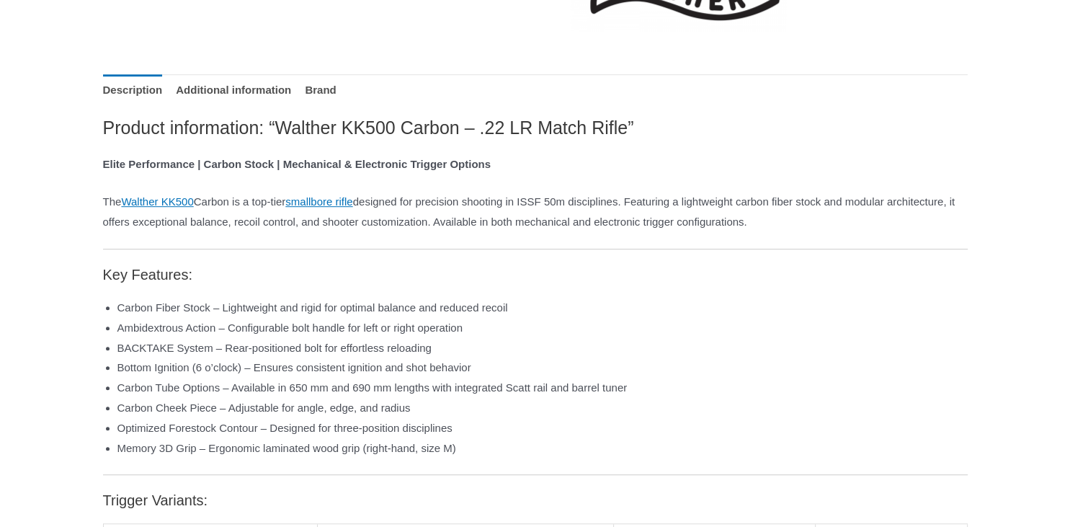
scroll to position [837, 0]
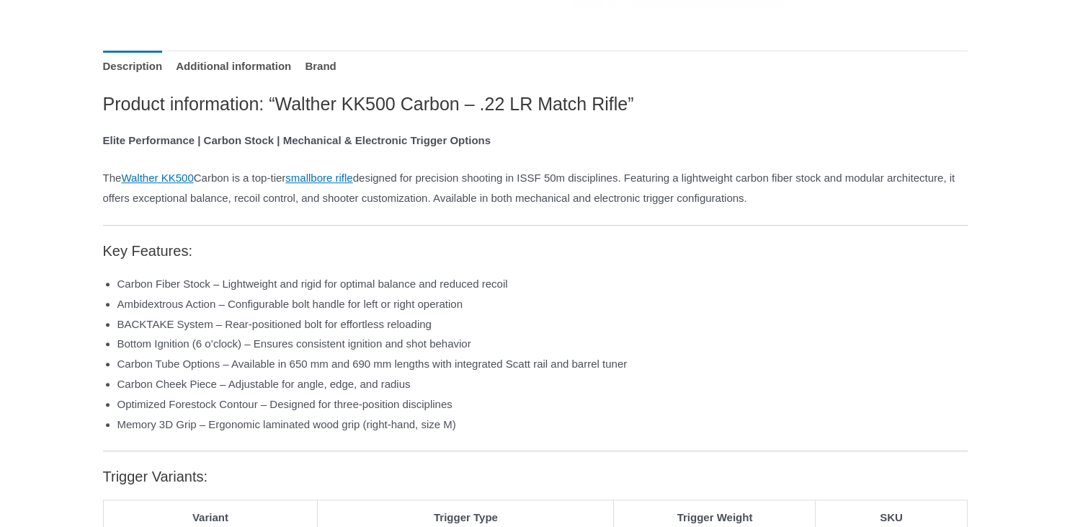
drag, startPoint x: 408, startPoint y: 201, endPoint x: 614, endPoint y: 225, distance: 207.5
click at [614, 208] on p "The Walther KK500 Carbon is a top-tier smallbore rifle designed for precision s…" at bounding box center [535, 188] width 865 height 40
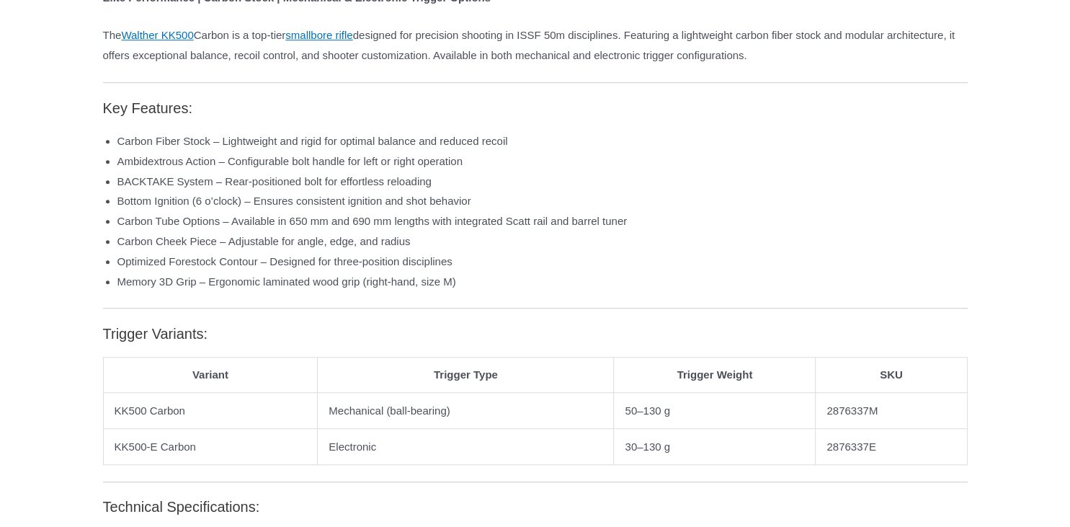
scroll to position [989, 0]
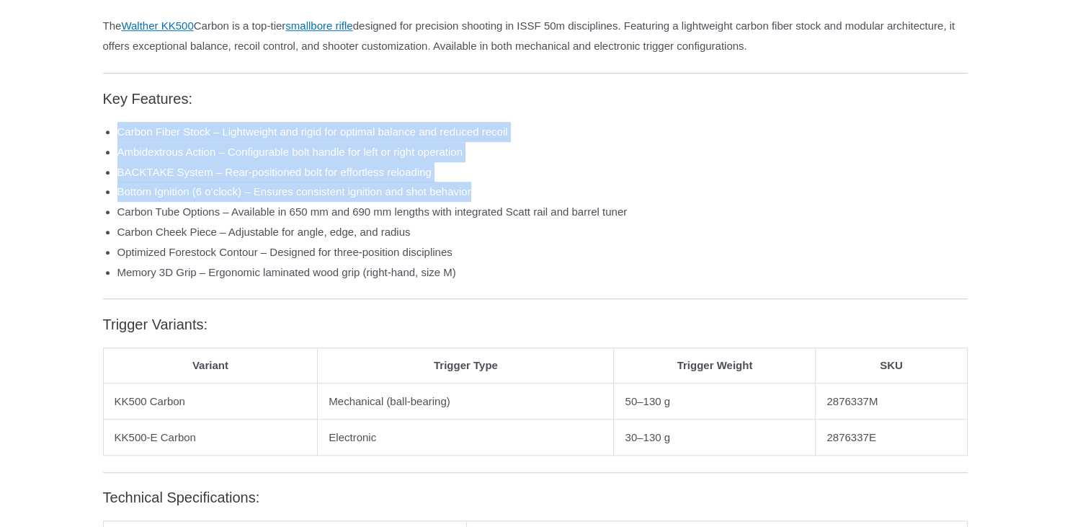
drag, startPoint x: 641, startPoint y: 108, endPoint x: 735, endPoint y: 213, distance: 140.8
click at [735, 213] on div "Product information: “Walther KK500 Carbon – .22 LR Match Rifle” Elite Performa…" at bounding box center [535, 472] width 865 height 1065
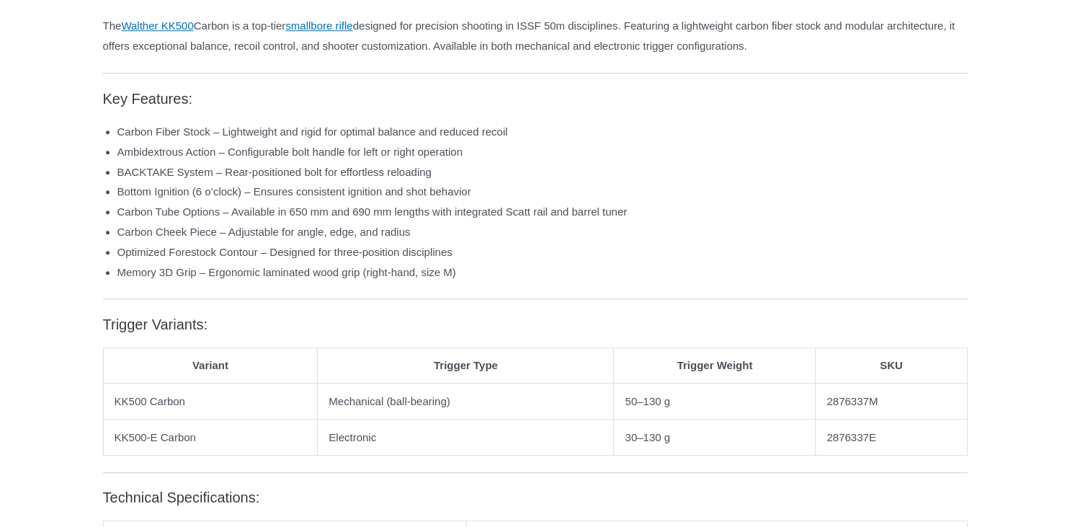
click at [745, 222] on li "Carbon Tube Options – Available in 650 mm and 690 mm lengths with integrated Sc…" at bounding box center [542, 212] width 850 height 20
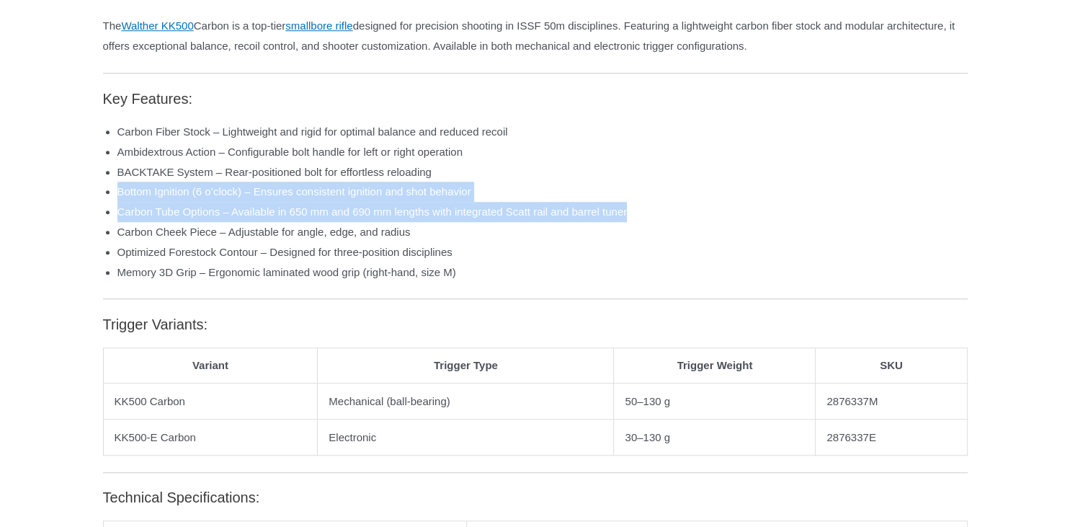
drag, startPoint x: 732, startPoint y: 239, endPoint x: 731, endPoint y: 194, distance: 45.4
click at [731, 194] on ul "Carbon Fiber Stock – Lightweight and rigid for optimal balance and reduced reco…" at bounding box center [542, 202] width 850 height 161
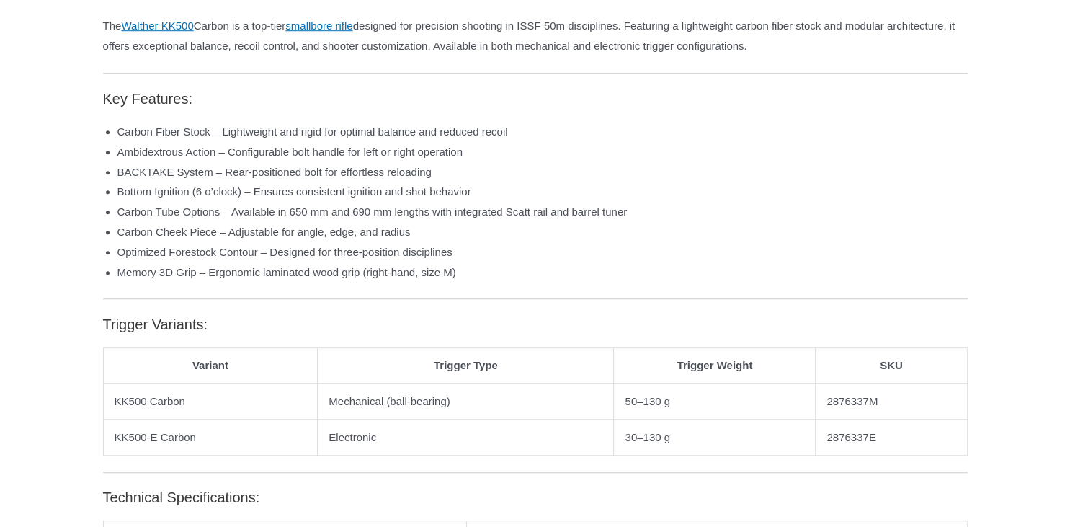
click at [731, 182] on li "BACKTAKE System – Rear-positioned bolt for effortless reloading" at bounding box center [542, 172] width 850 height 20
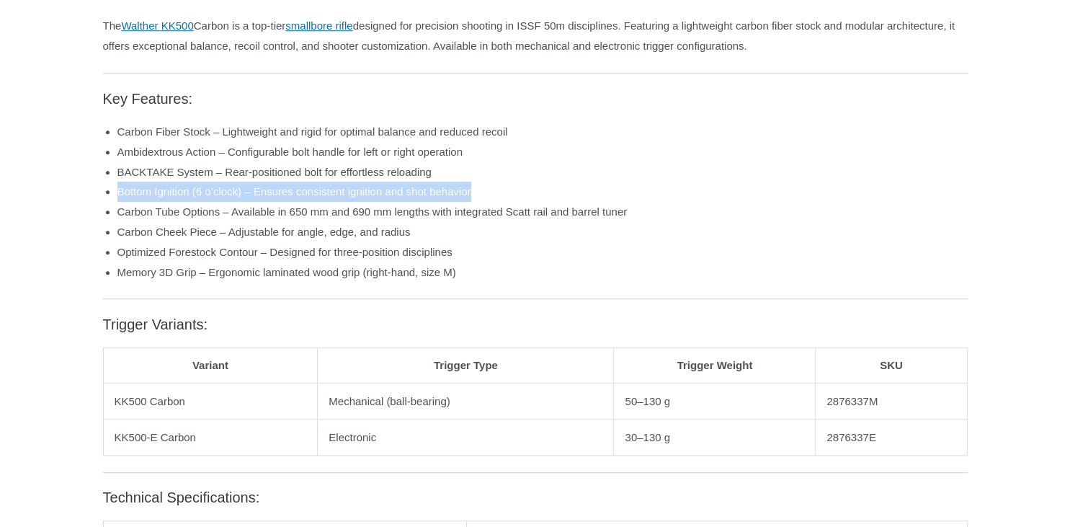
drag, startPoint x: 734, startPoint y: 191, endPoint x: 748, endPoint y: 223, distance: 34.5
click at [748, 223] on ul "Carbon Fiber Stock – Lightweight and rigid for optimal balance and reduced reco…" at bounding box center [542, 202] width 850 height 161
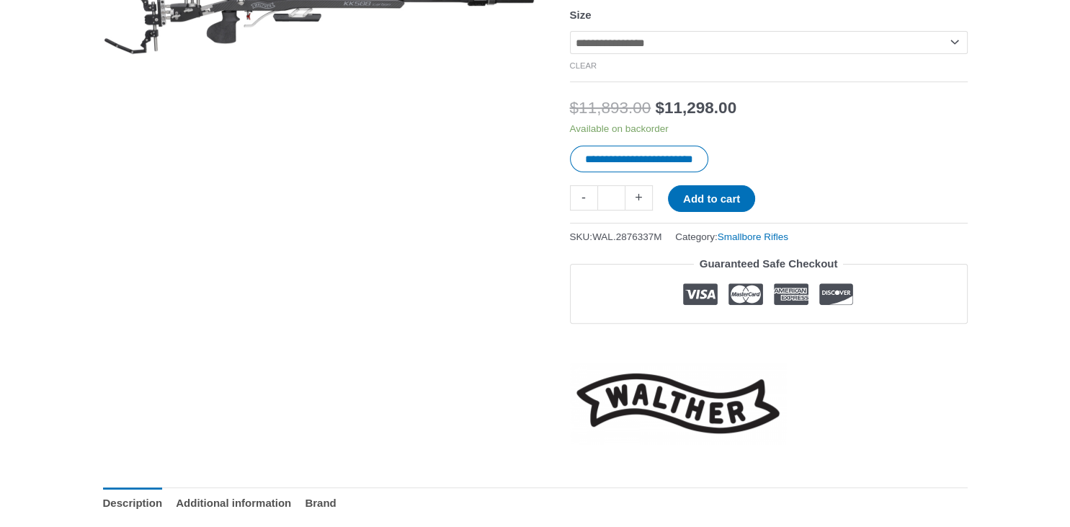
scroll to position [152, 0]
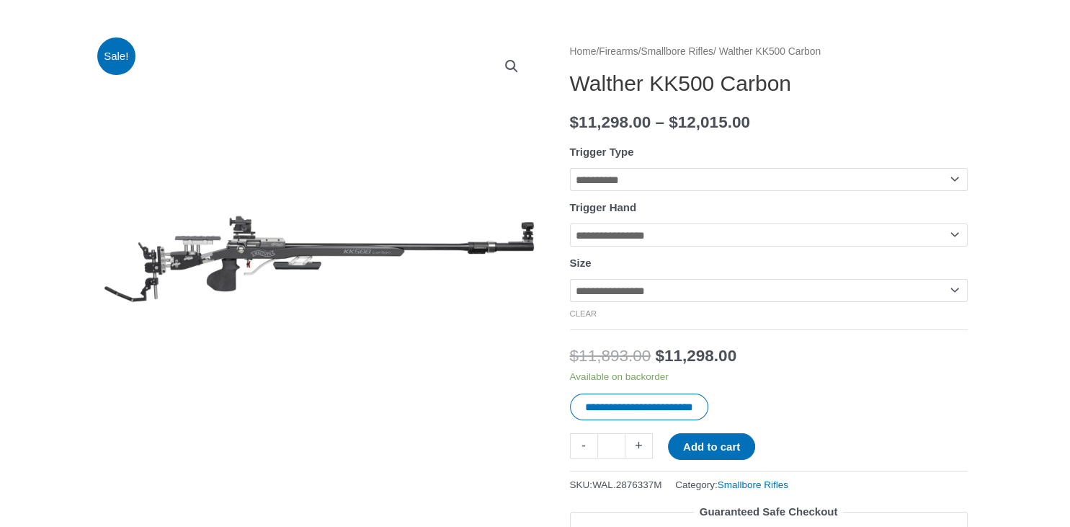
click at [508, 67] on link "🔍" at bounding box center [512, 66] width 26 height 26
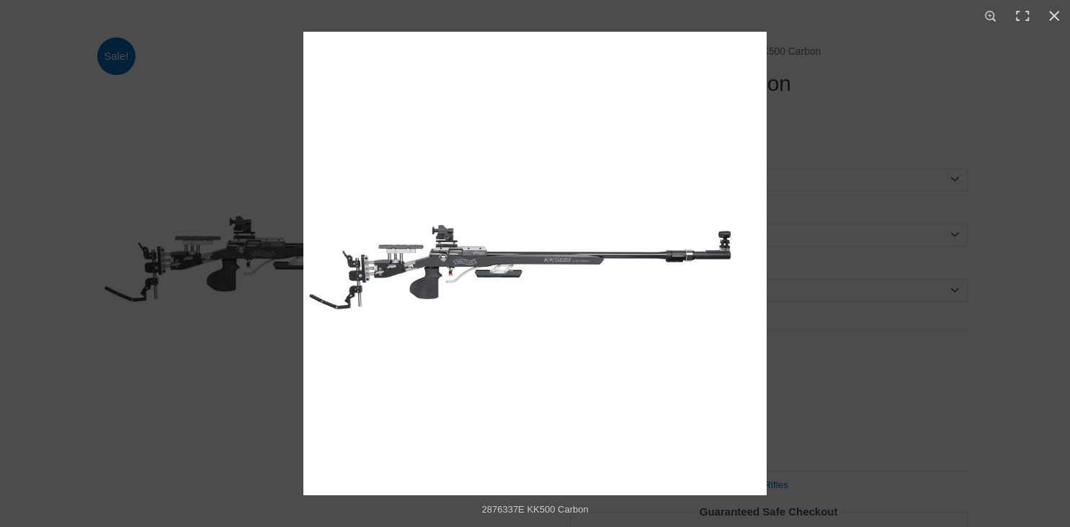
click at [719, 262] on img "Full screen image" at bounding box center [534, 263] width 463 height 463
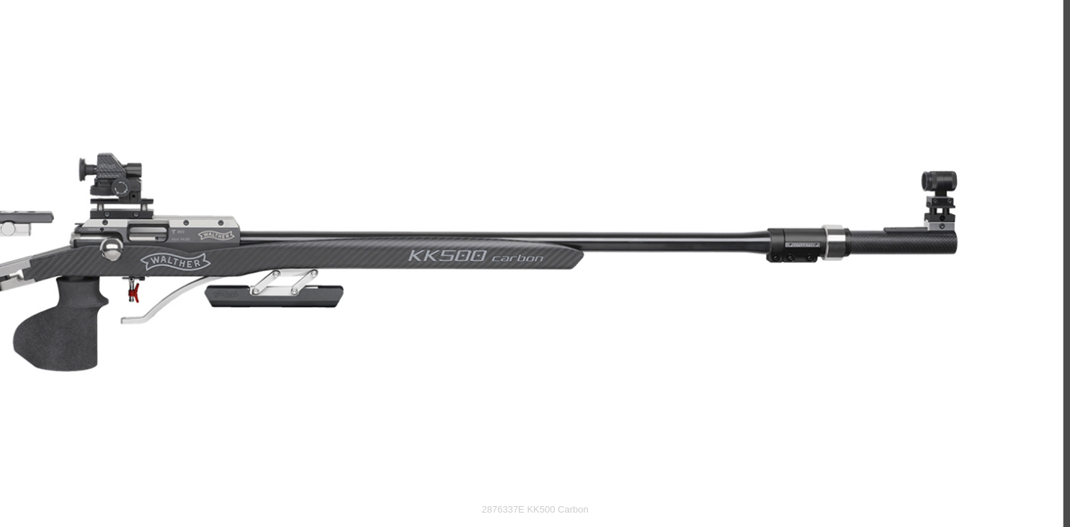
click at [719, 262] on img "Full screen image" at bounding box center [381, 266] width 1363 height 1363
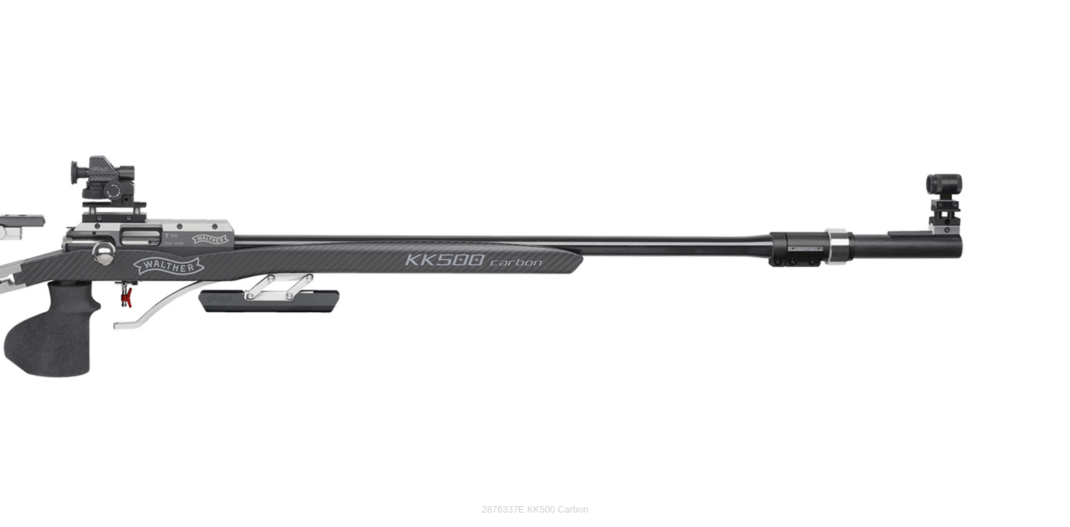
click at [806, 262] on img "Full screen image" at bounding box center [379, 271] width 1384 height 1384
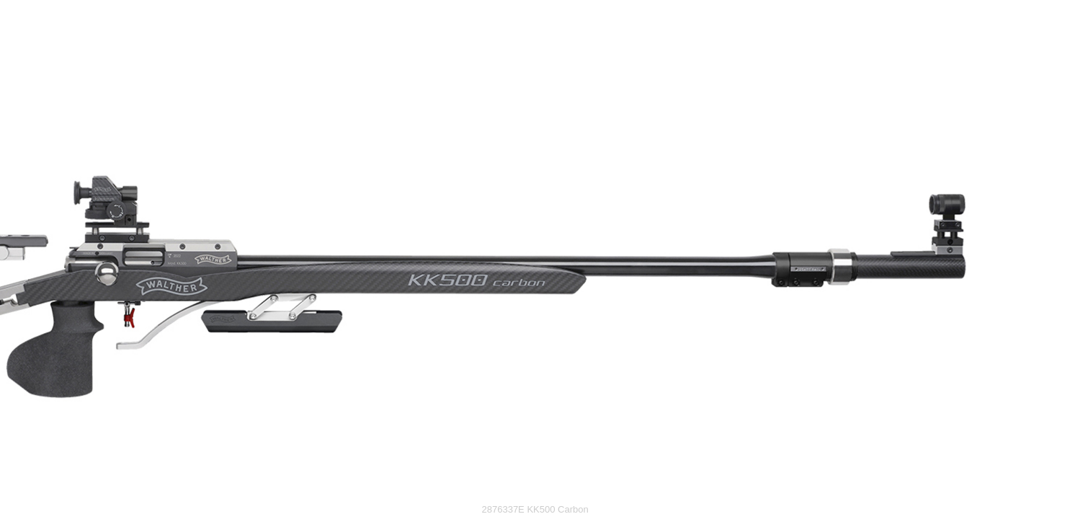
click at [963, 272] on img "Full screen image" at bounding box center [381, 291] width 1384 height 1384
